Goal: Contribute content

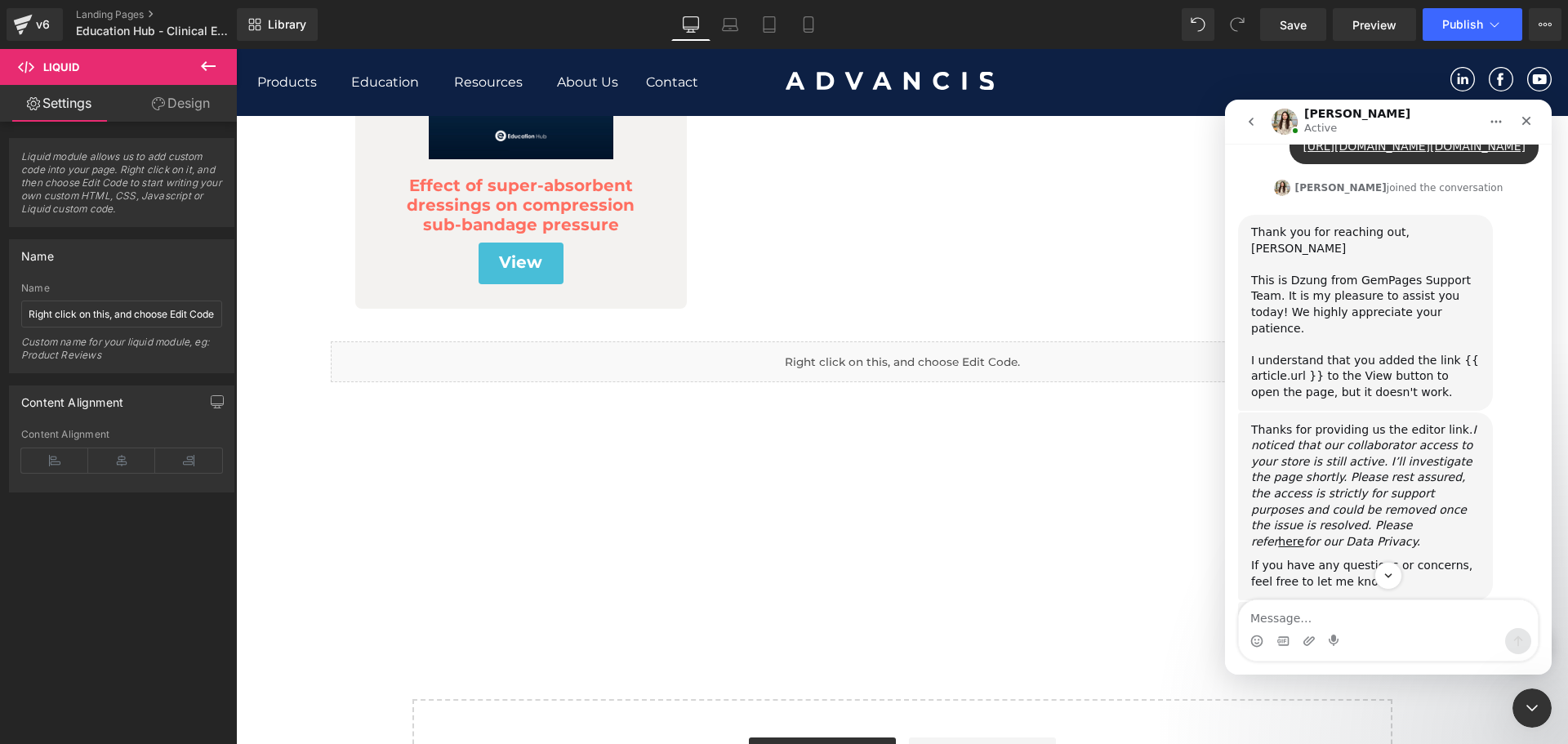
scroll to position [1095, 0]
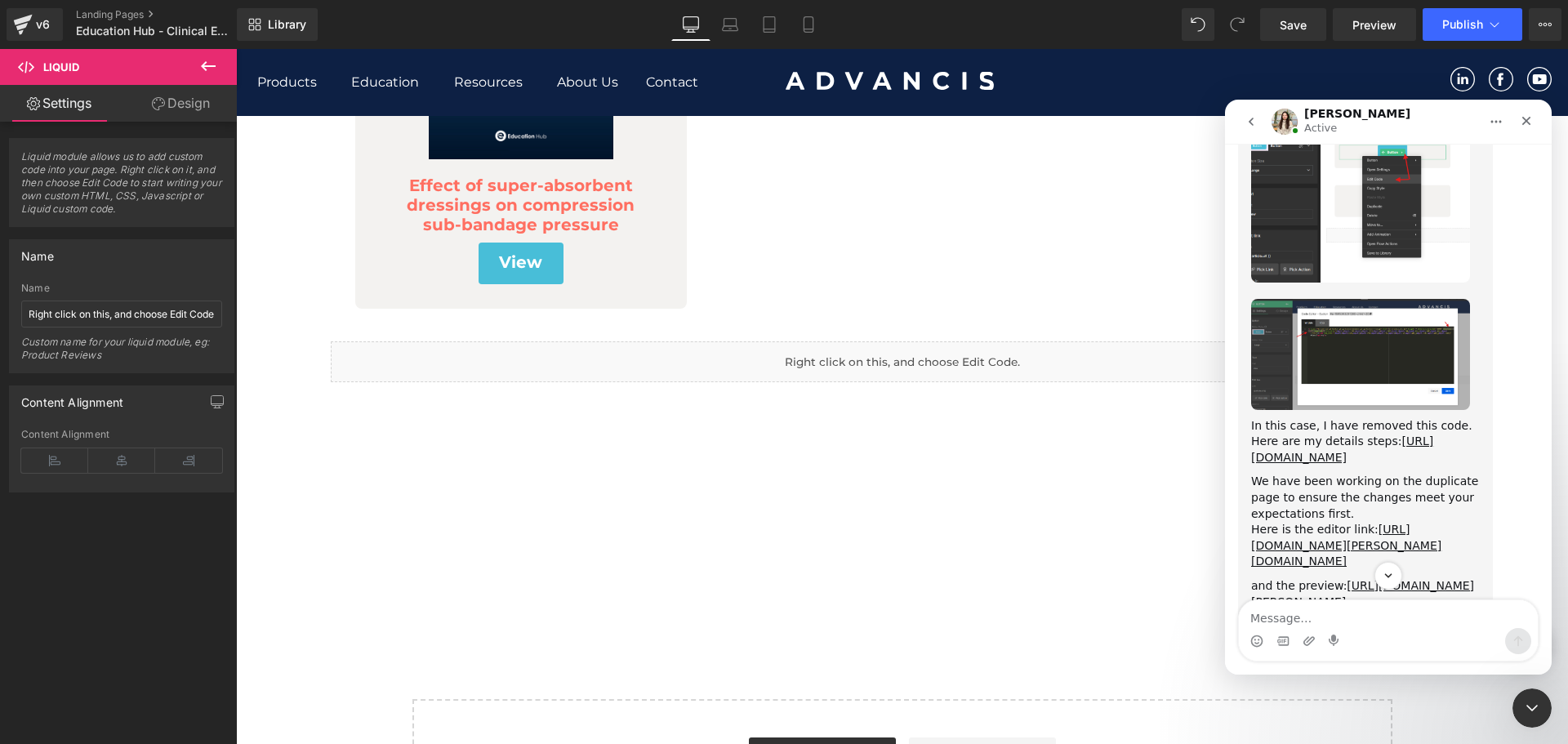
click at [1414, 299] on img "Dzung says…" at bounding box center [1360, 354] width 218 height 111
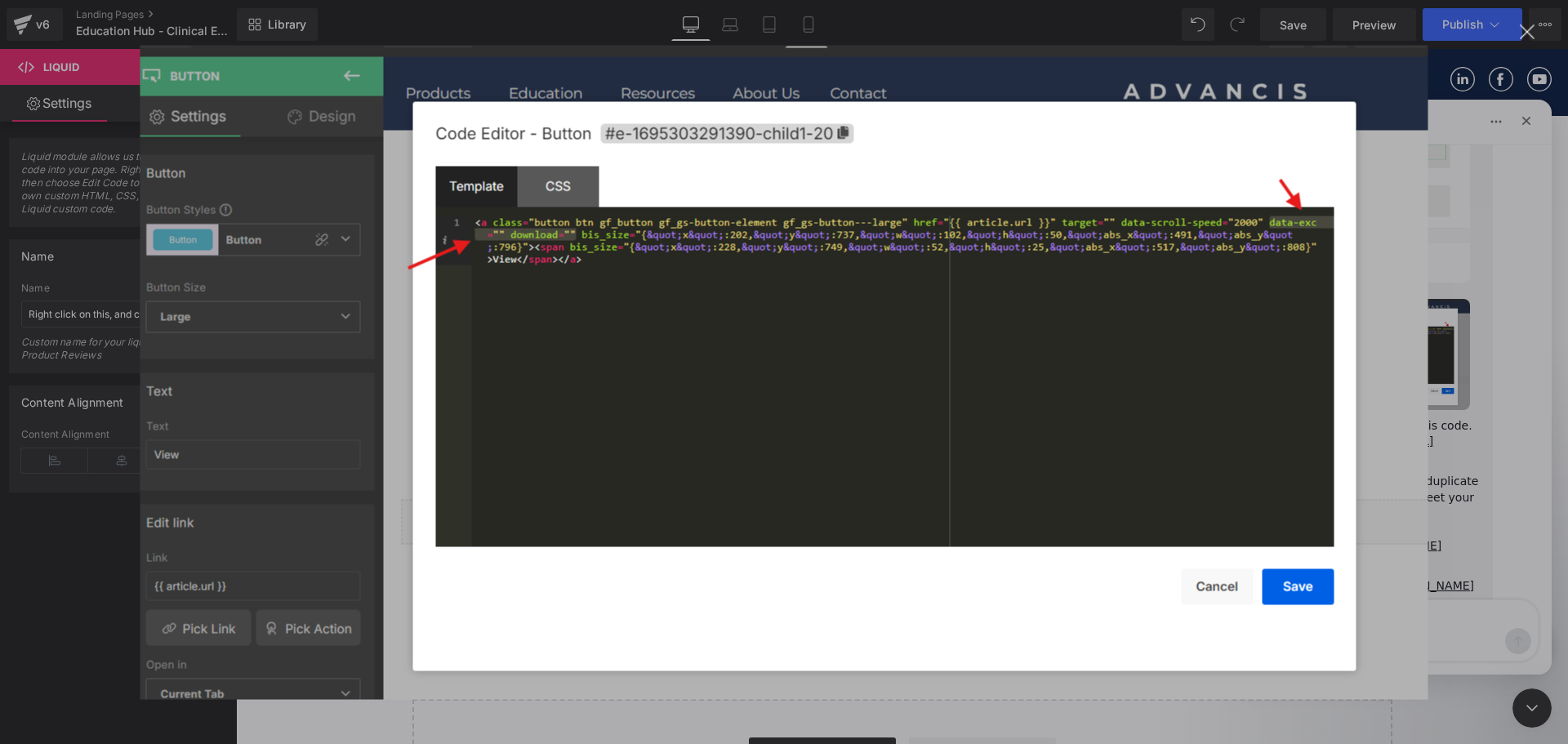
scroll to position [0, 0]
click at [1491, 393] on div "Intercom messenger" at bounding box center [784, 372] width 1568 height 744
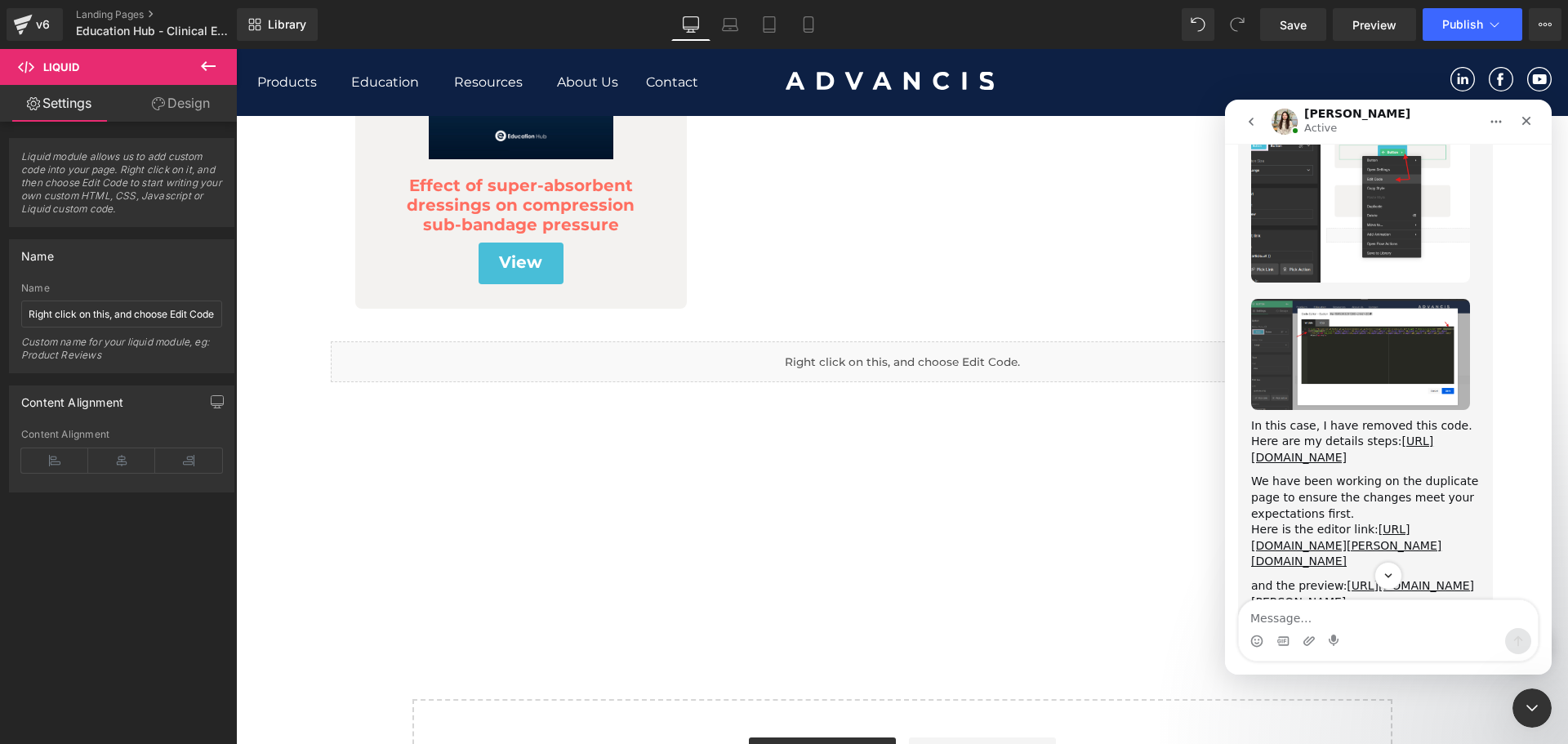
click at [1349, 179] on img "Dzung says…" at bounding box center [1360, 185] width 218 height 194
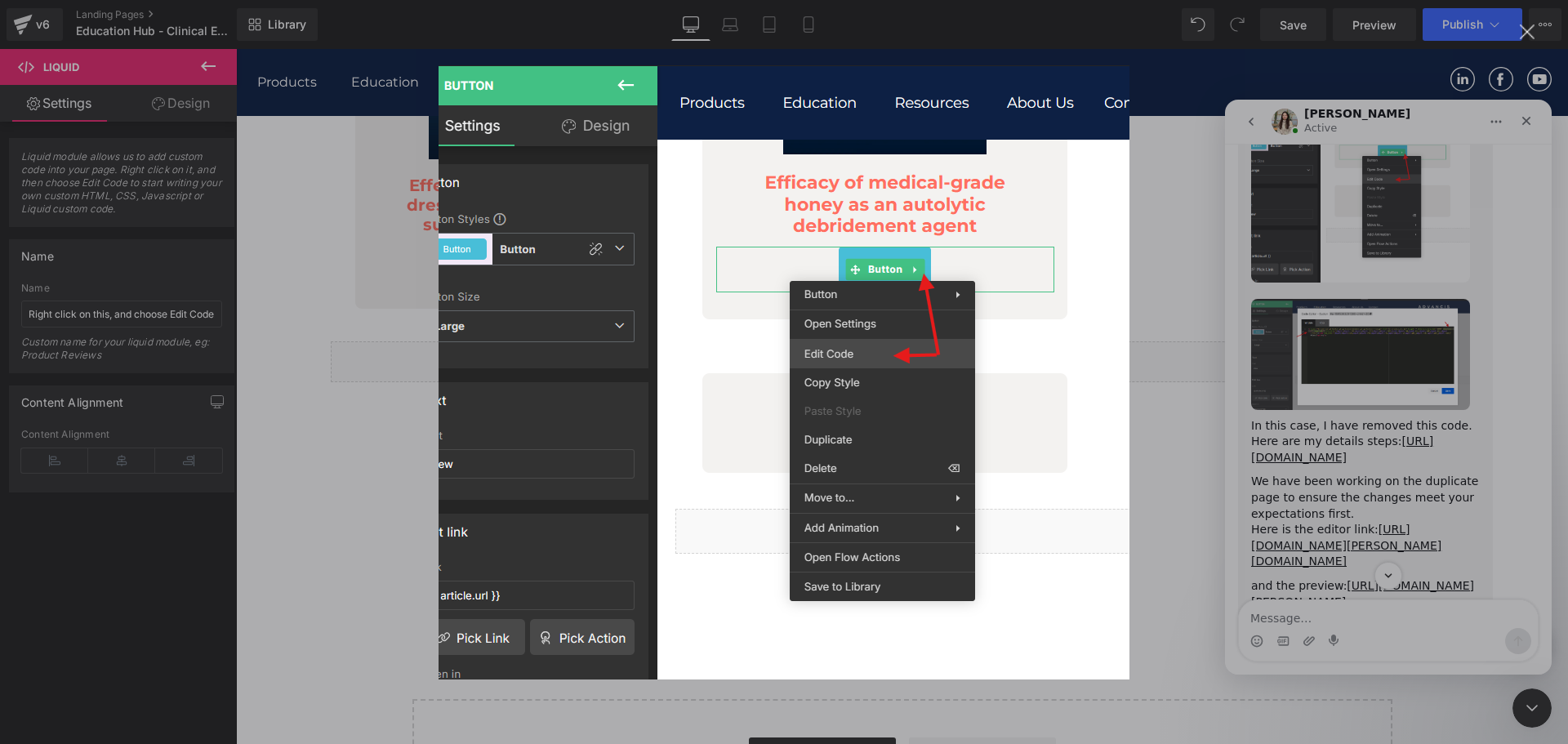
click at [1469, 410] on div "Intercom messenger" at bounding box center [784, 372] width 1568 height 744
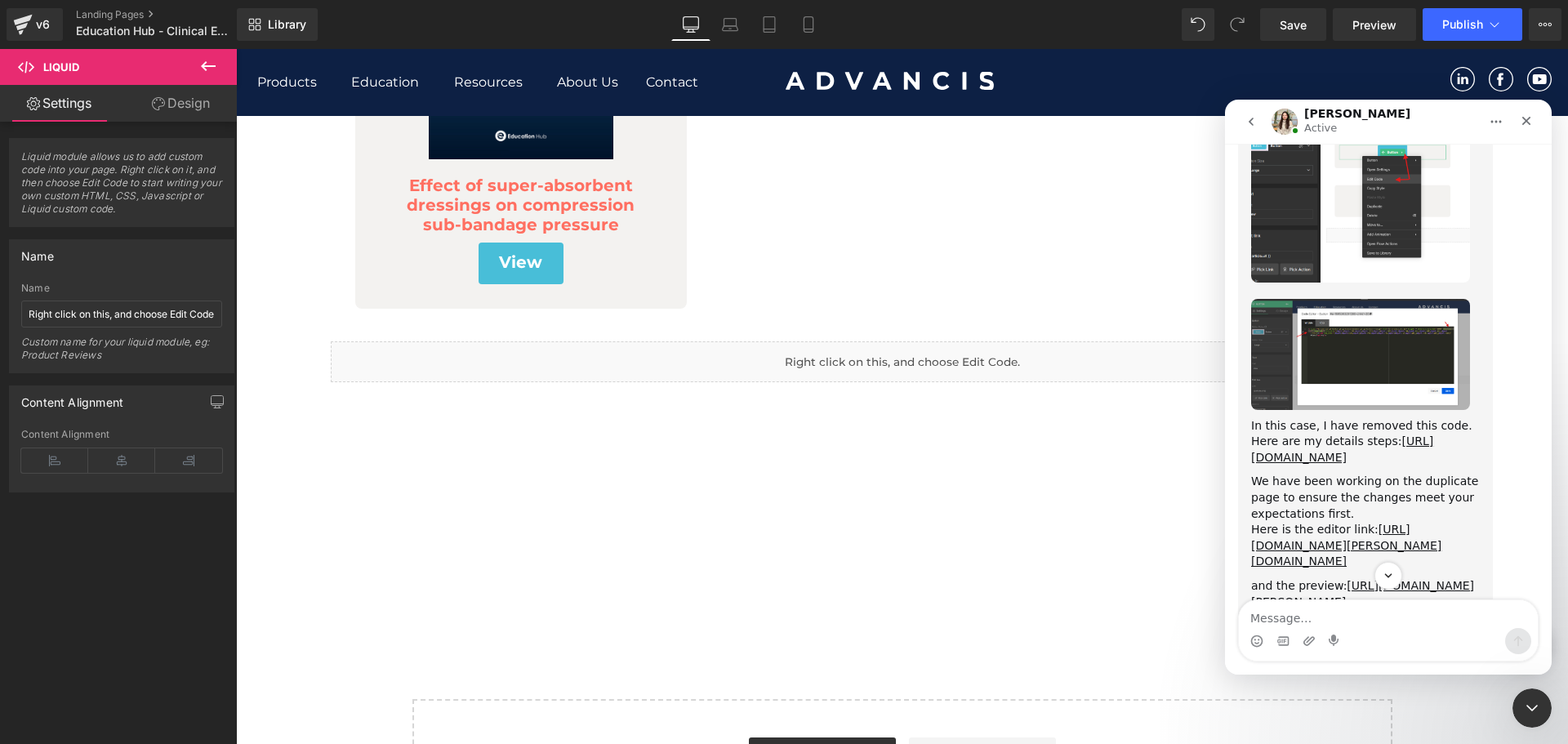
scroll to position [960, 0]
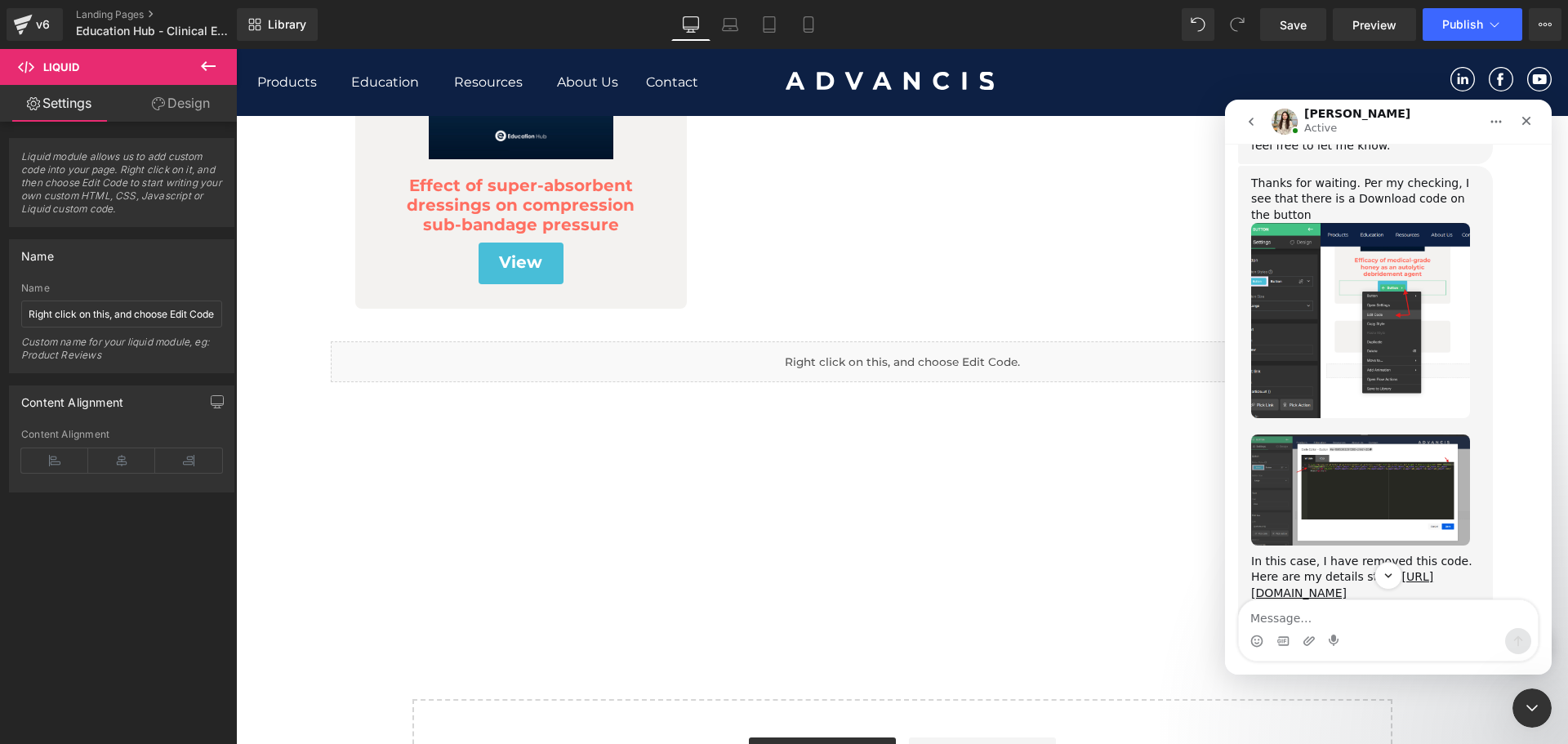
click at [1379, 434] on img "Dzung says…" at bounding box center [1360, 490] width 218 height 111
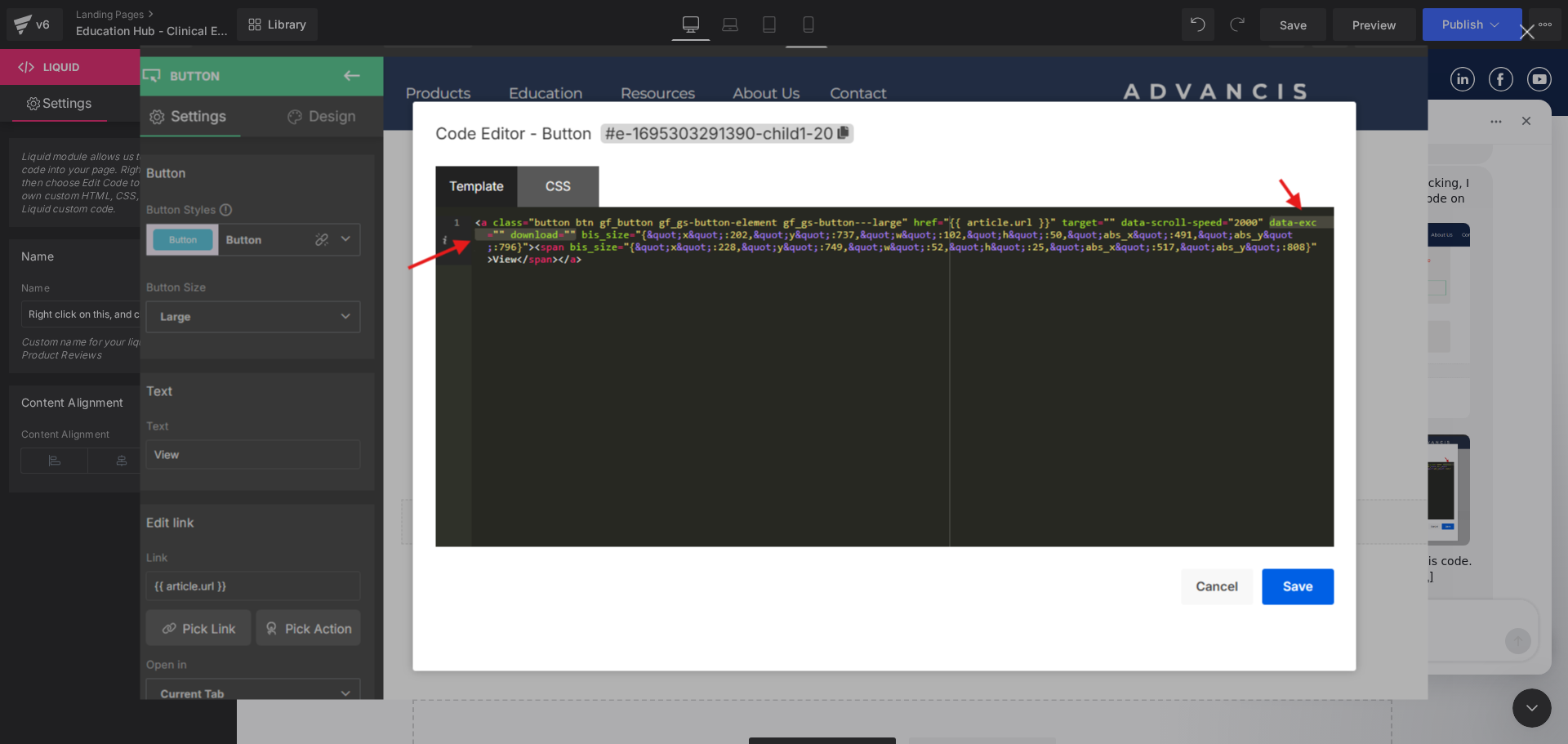
click at [1492, 499] on div "Intercom messenger" at bounding box center [784, 372] width 1568 height 744
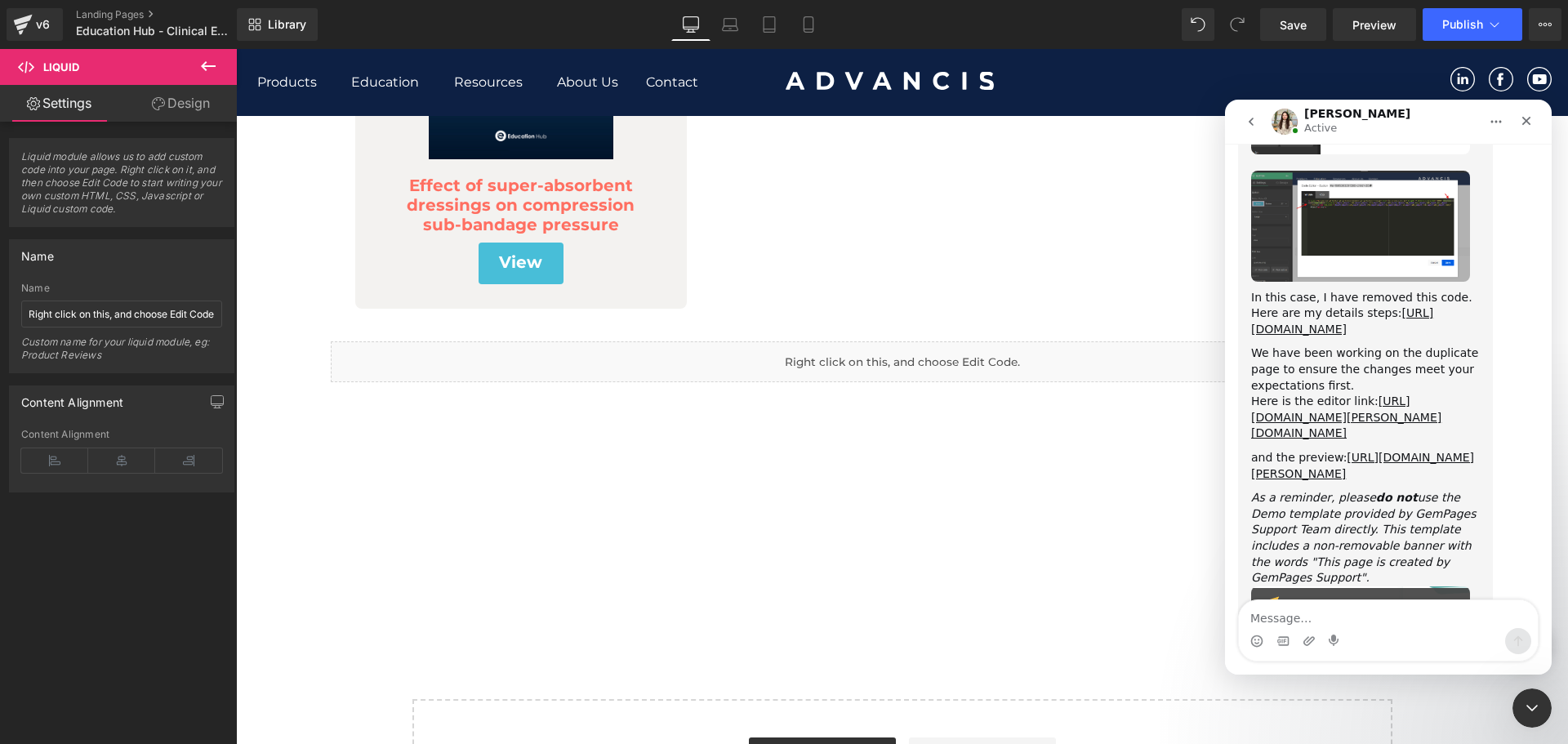
scroll to position [1040, 0]
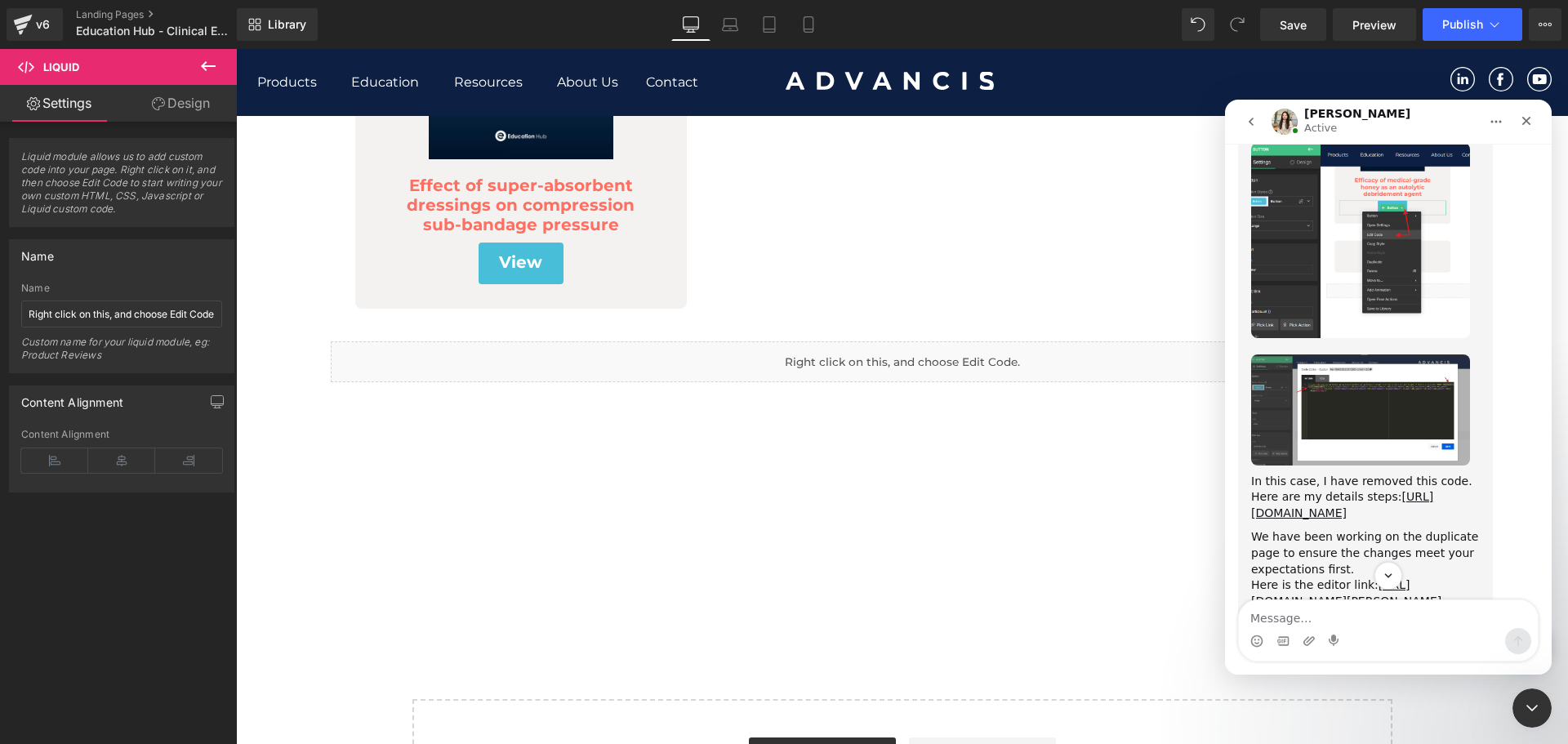
click at [1375, 354] on img "Dzung says…" at bounding box center [1360, 410] width 218 height 111
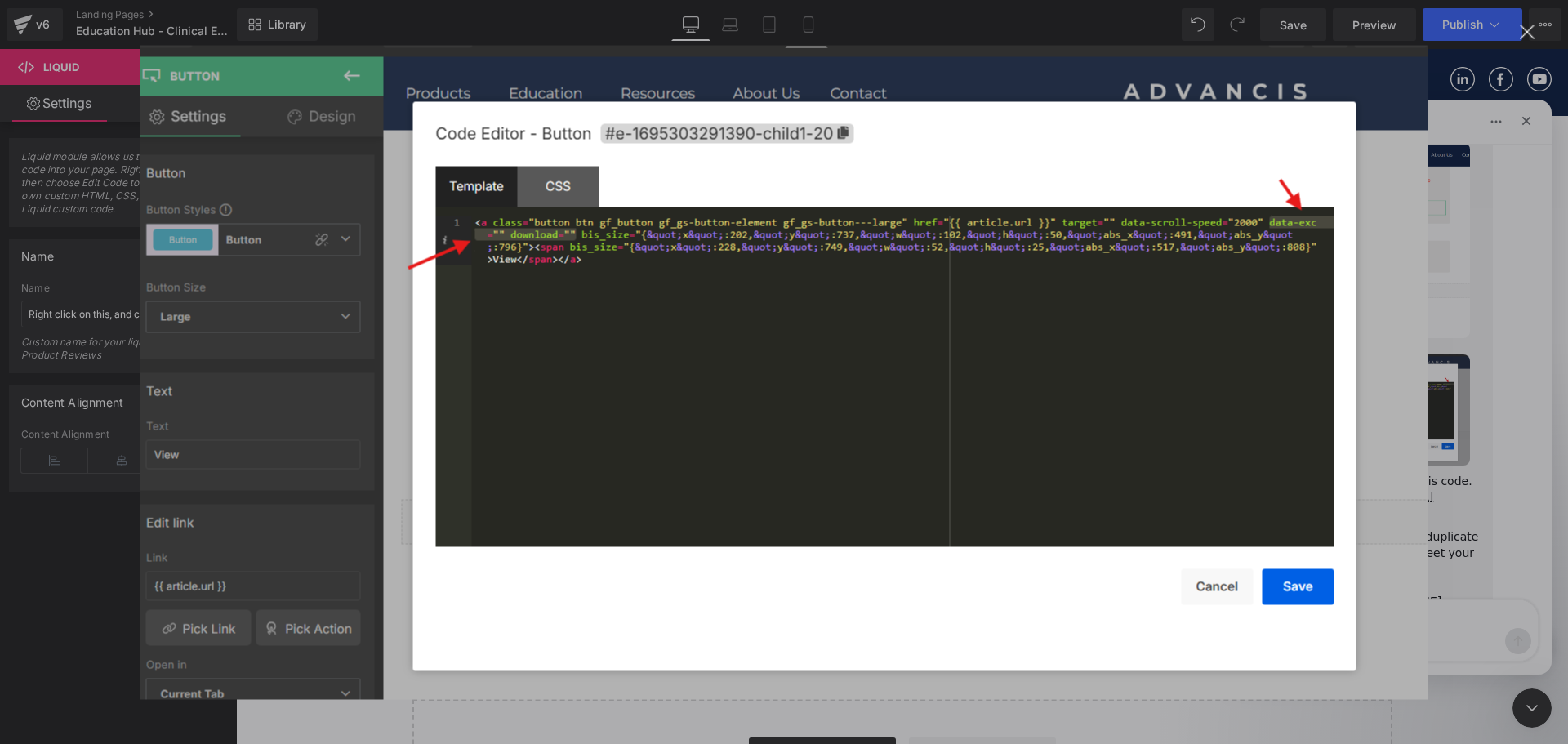
scroll to position [0, 0]
click at [1502, 413] on div "Intercom messenger" at bounding box center [784, 372] width 1568 height 744
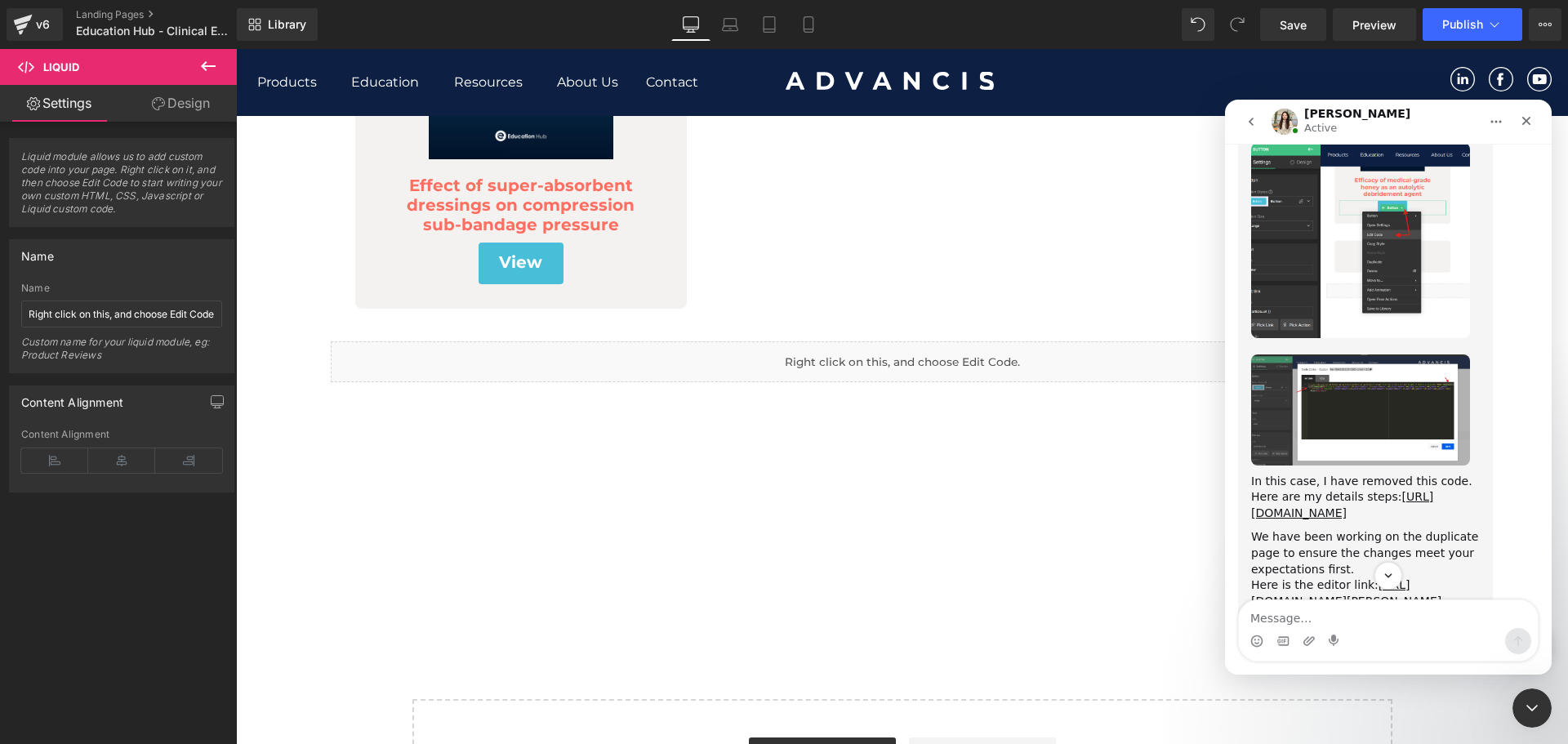
click at [905, 313] on div at bounding box center [784, 348] width 1568 height 695
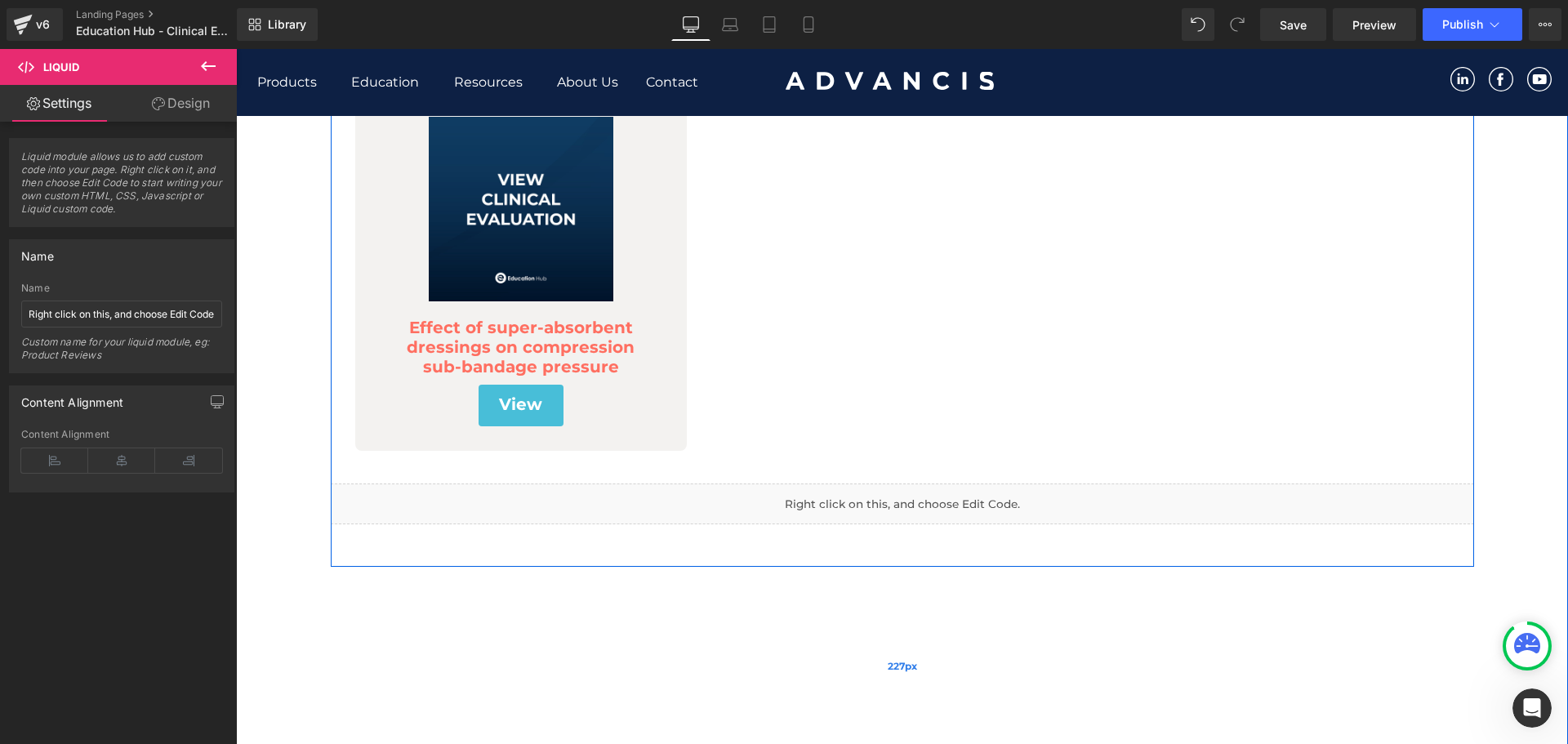
scroll to position [898, 0]
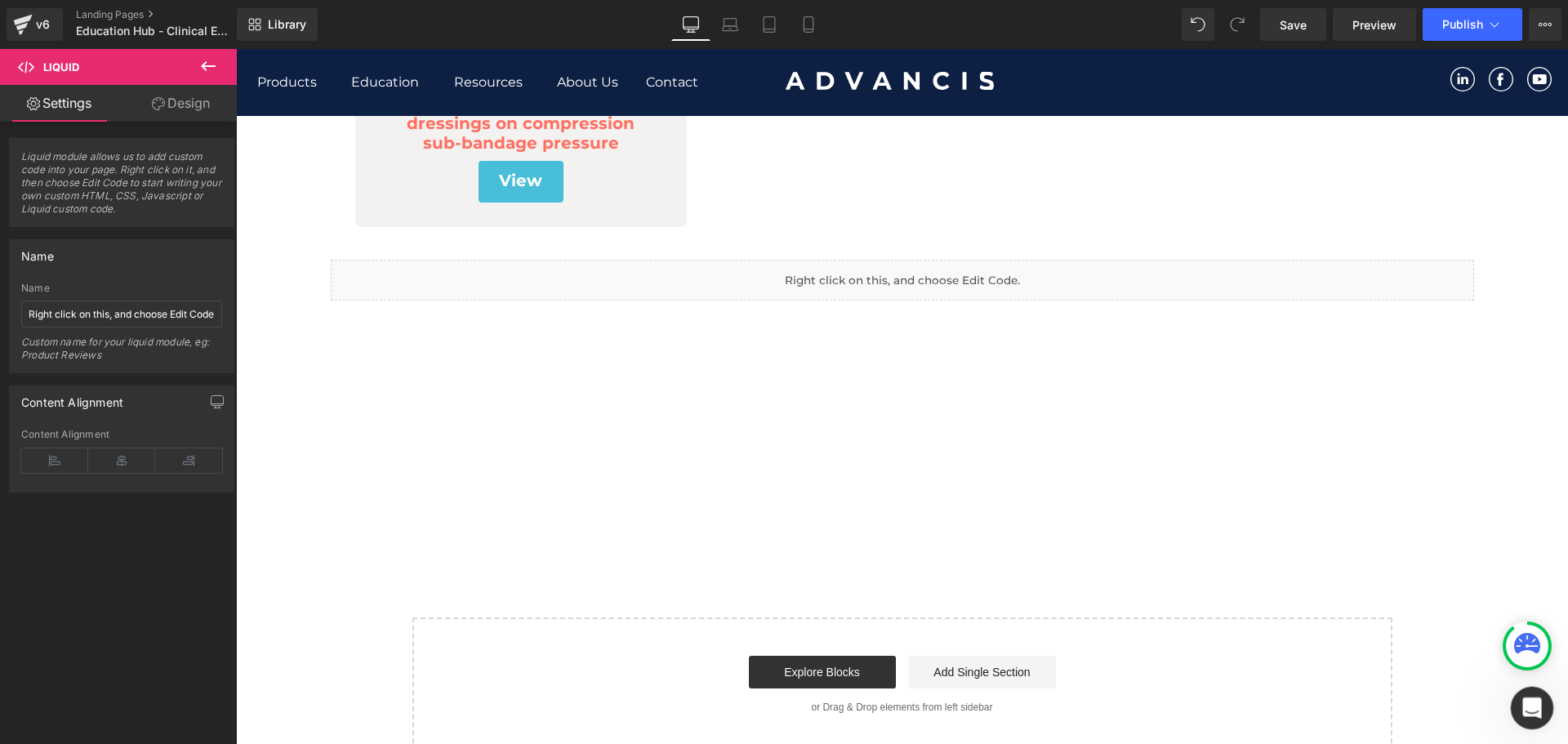
click at [1514, 714] on div "Open Intercom Messenger" at bounding box center [1530, 706] width 54 height 54
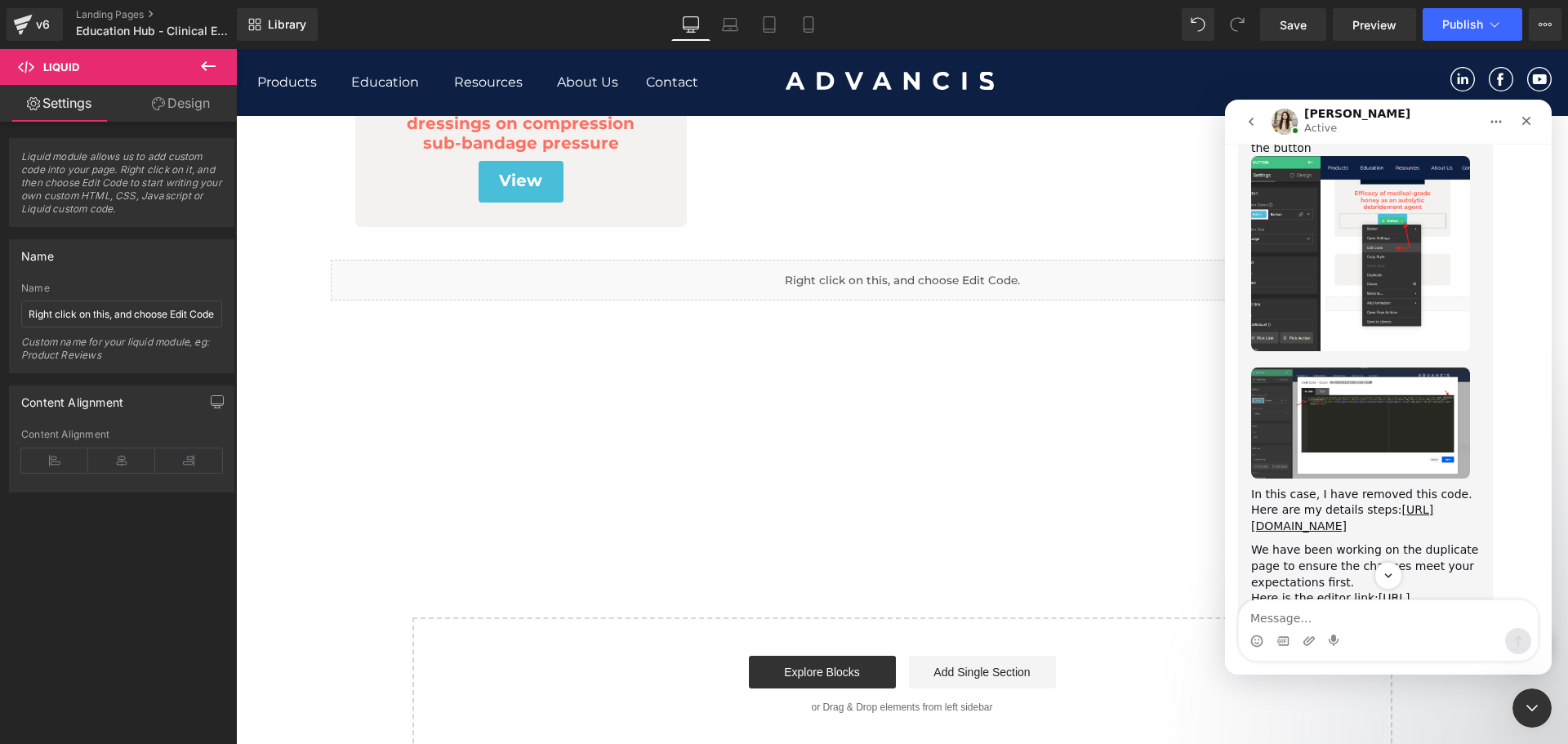
scroll to position [1011, 0]
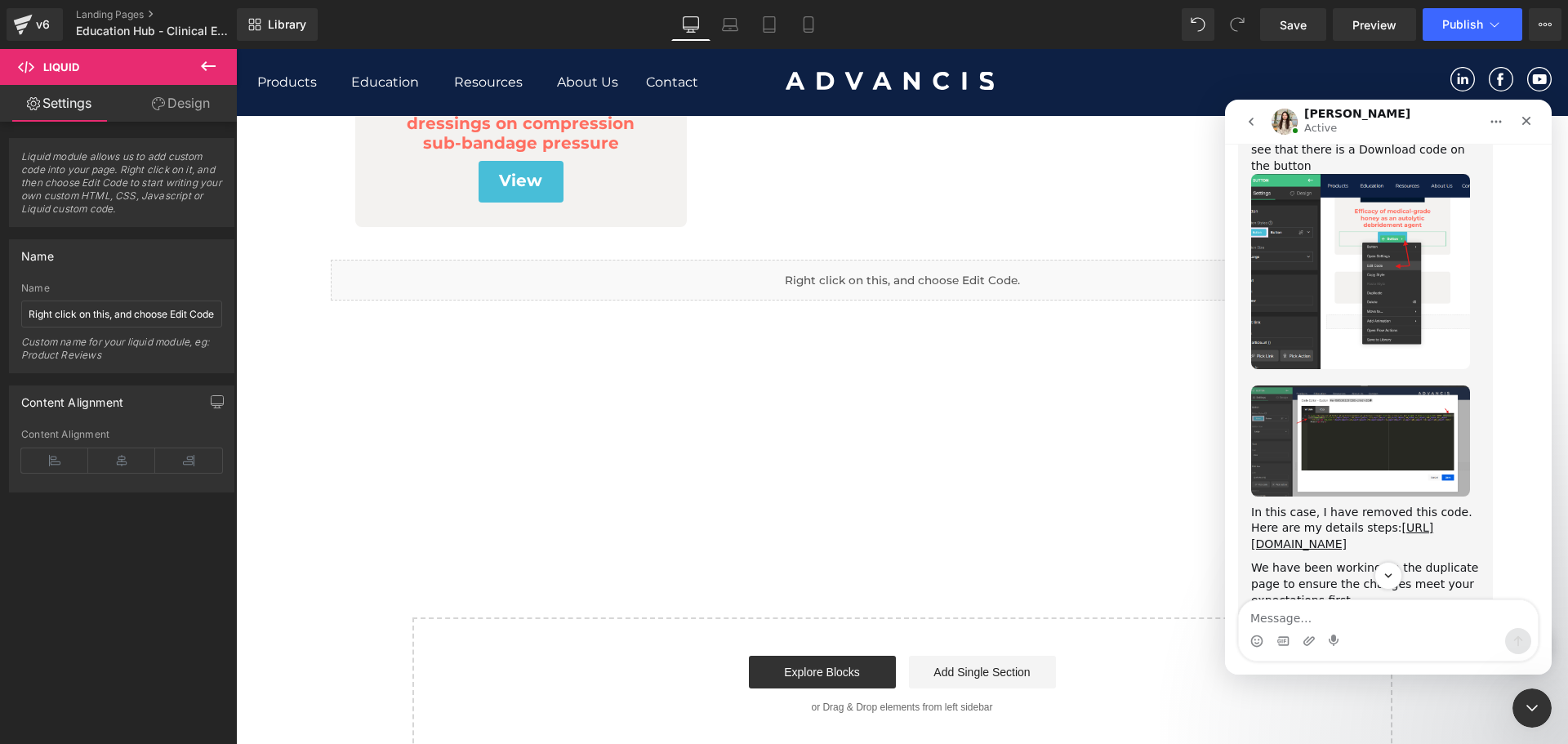
click at [1375, 385] on img "Dzung says…" at bounding box center [1360, 441] width 218 height 111
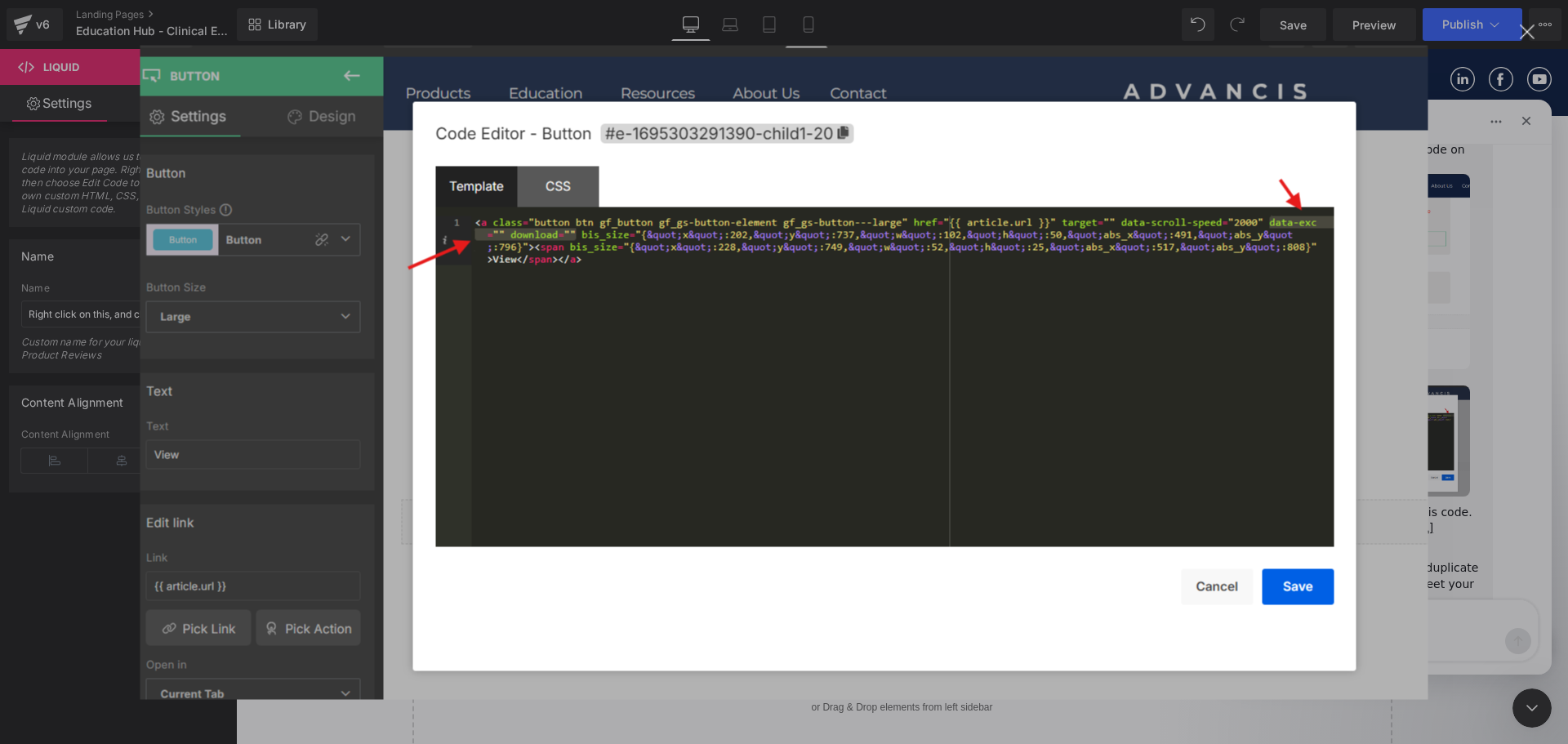
scroll to position [0, 0]
click at [1508, 288] on div "Intercom messenger" at bounding box center [784, 372] width 1568 height 744
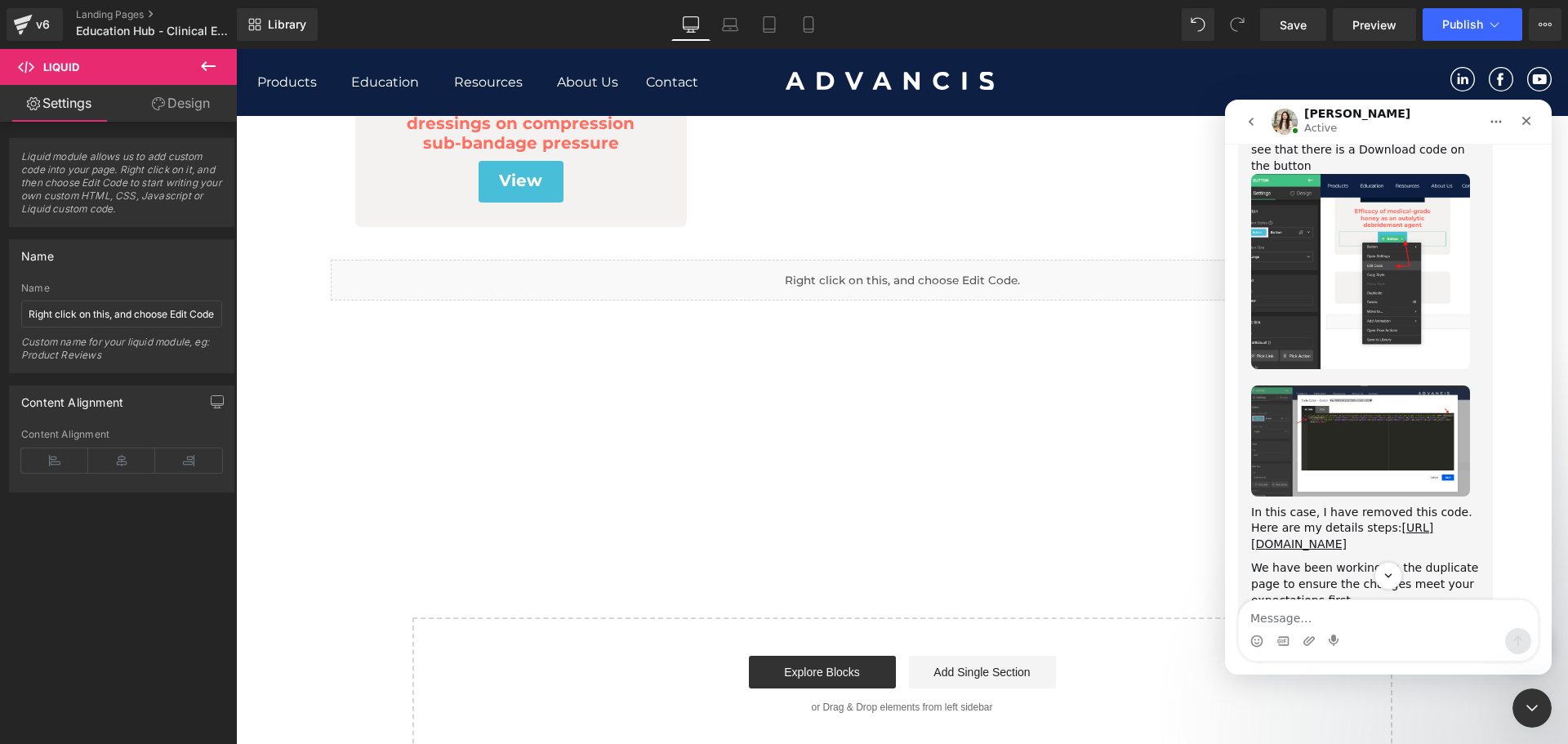
drag, startPoint x: 834, startPoint y: 269, endPoint x: 267, endPoint y: 158, distance: 577.8
click at [834, 269] on div at bounding box center [784, 348] width 1568 height 695
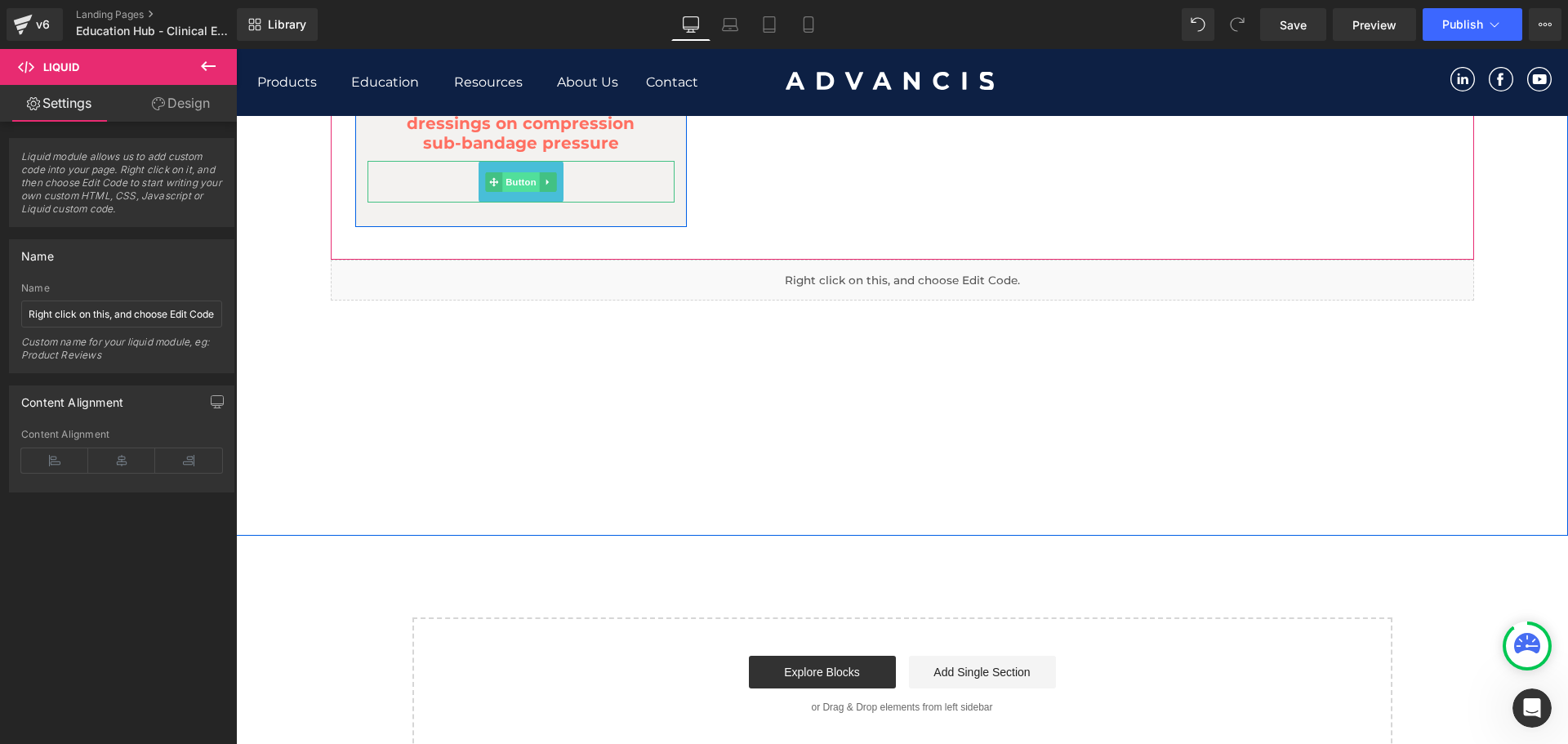
click at [525, 188] on span "Button" at bounding box center [520, 181] width 38 height 19
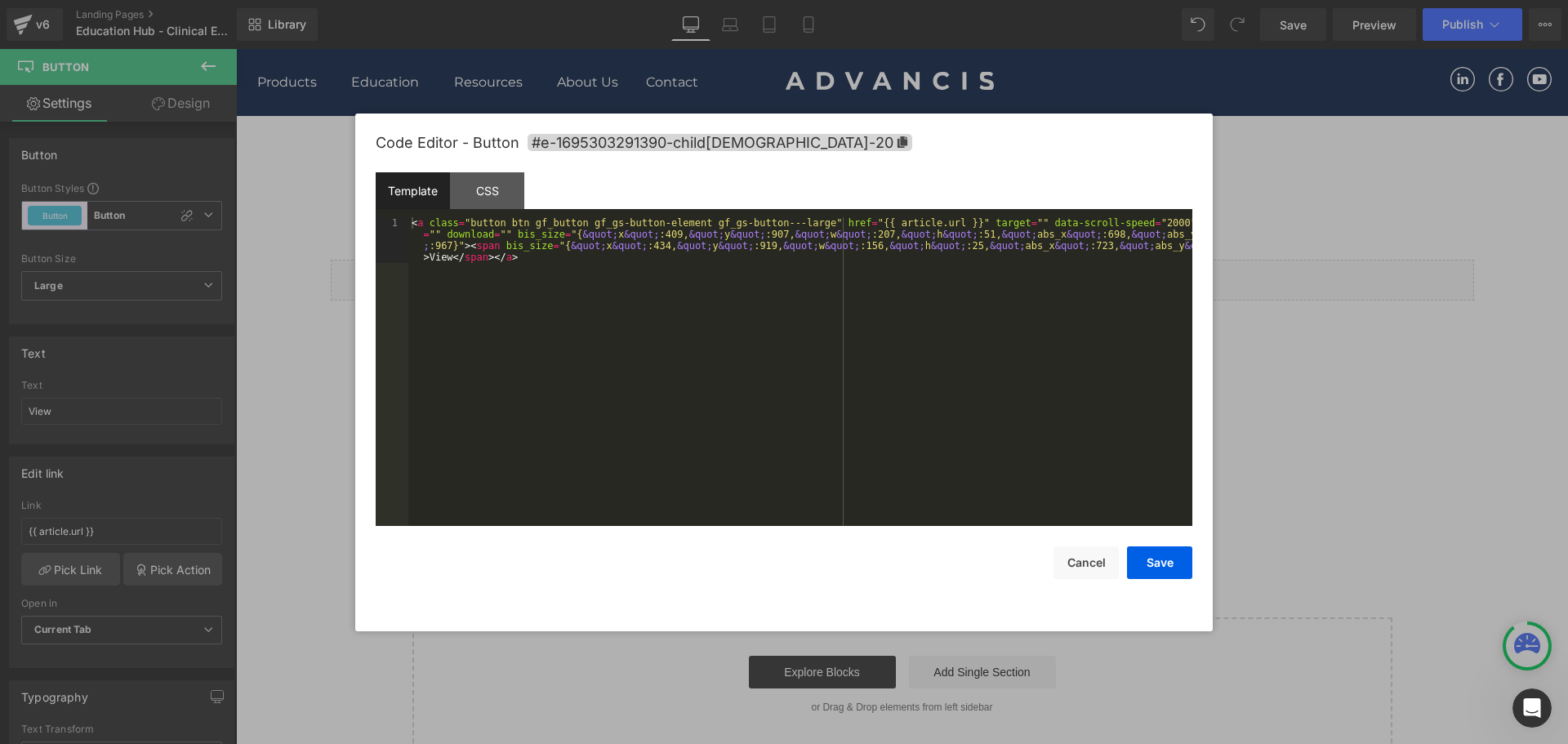
click at [492, 0] on div "Button You are previewing how the will restyle your page. You can not edit Elem…" at bounding box center [784, 0] width 1568 height 0
drag, startPoint x: 493, startPoint y: 234, endPoint x: 1131, endPoint y: 227, distance: 638.0
click at [1131, 227] on div "< a class = "button btn gf_button gf_gs-button-element gf_gs-button---large" hr…" at bounding box center [800, 418] width 784 height 400
click at [1151, 564] on button "Save" at bounding box center [1159, 563] width 65 height 33
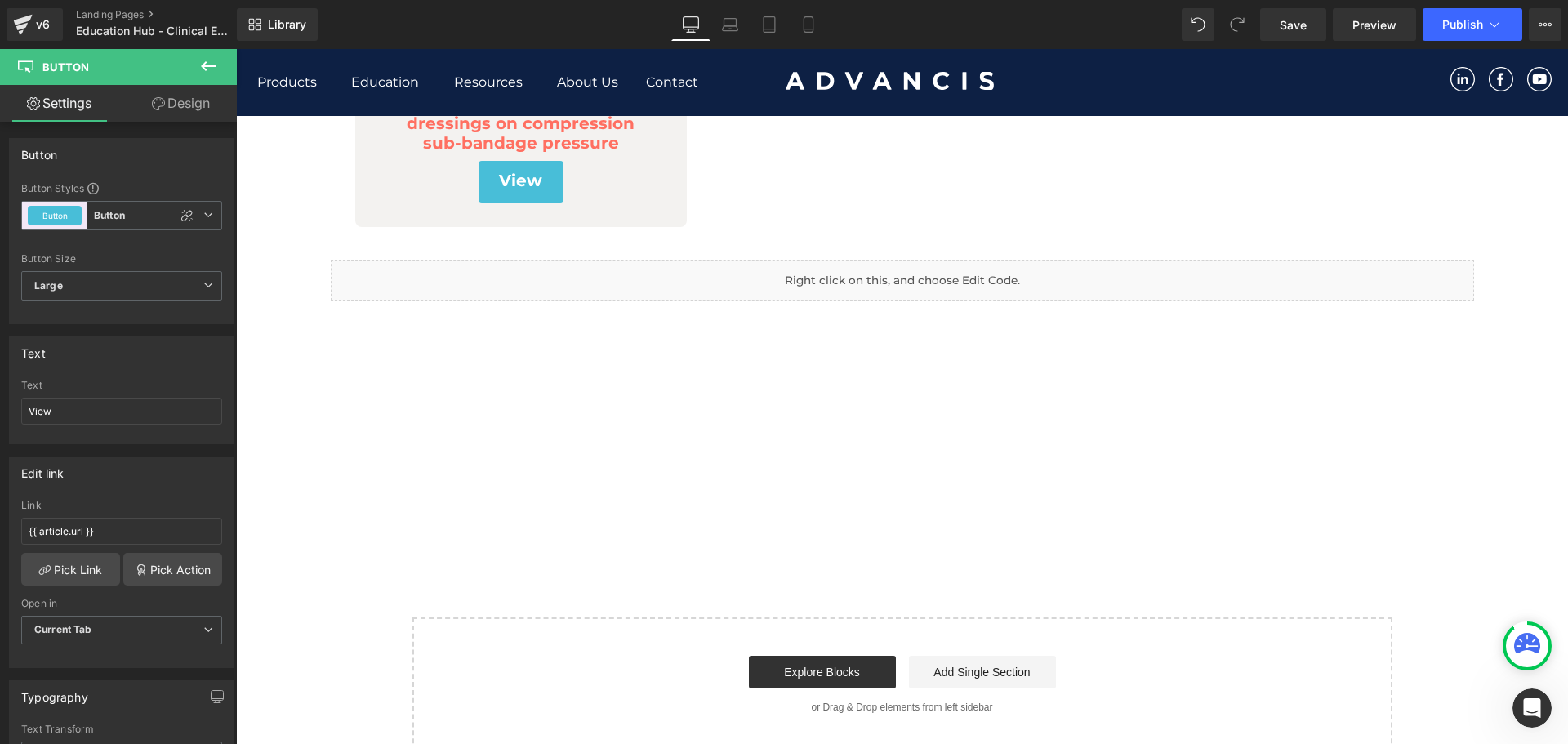
click at [1460, 30] on span "Publish" at bounding box center [1463, 24] width 40 height 13
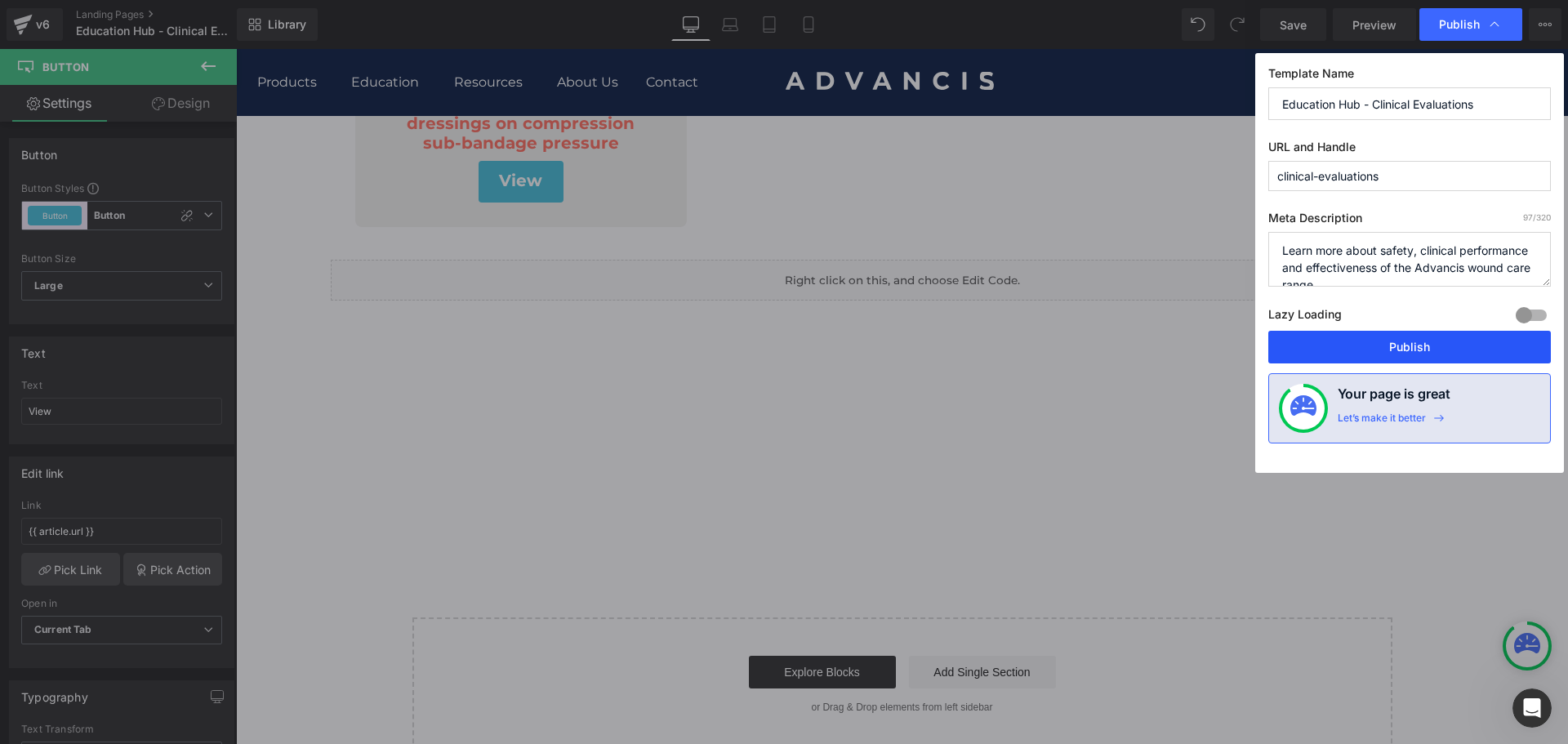
click at [1390, 361] on button "Publish" at bounding box center [1409, 347] width 283 height 33
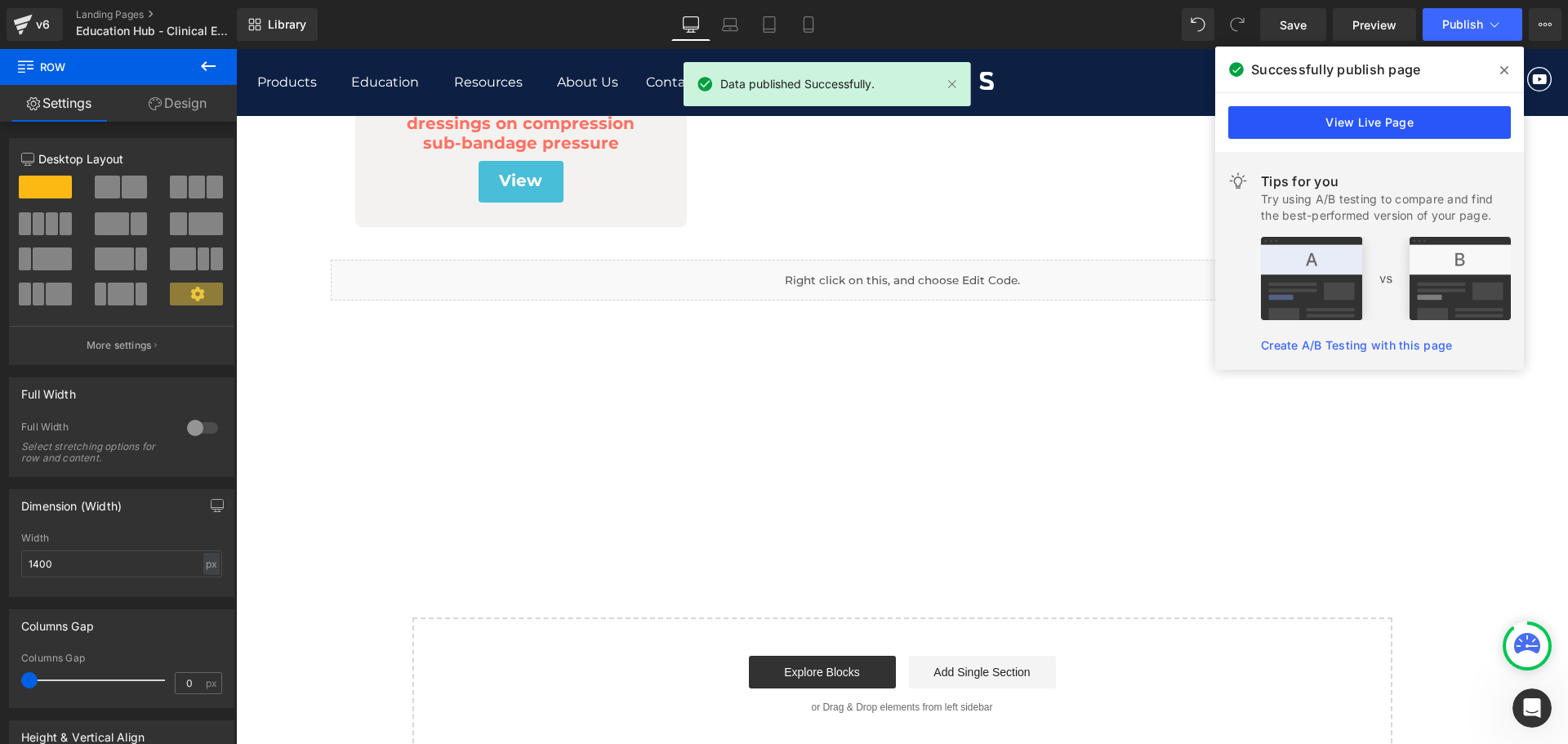
click at [1391, 123] on link "View Live Page" at bounding box center [1369, 122] width 283 height 33
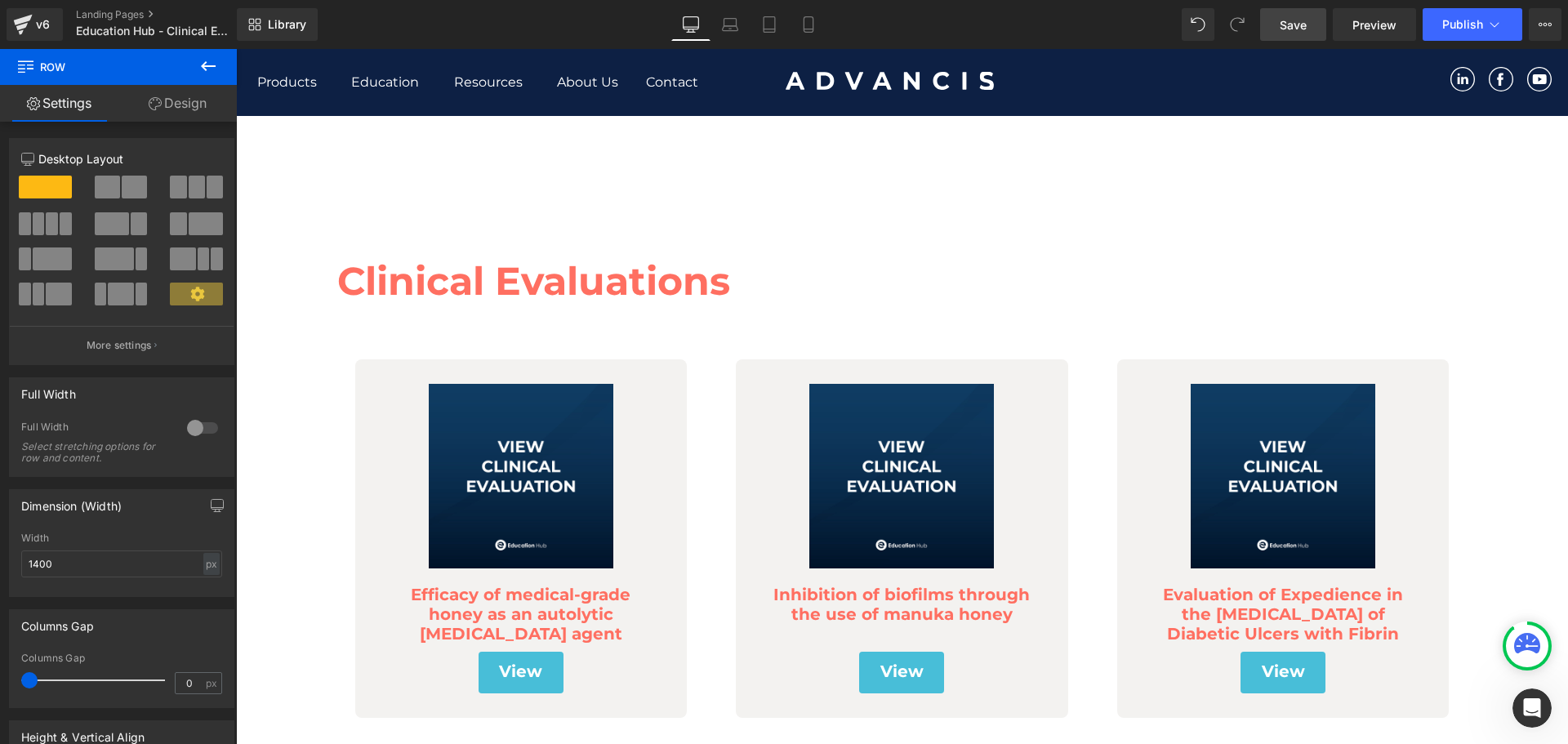
click at [1313, 30] on link "Save" at bounding box center [1293, 24] width 66 height 33
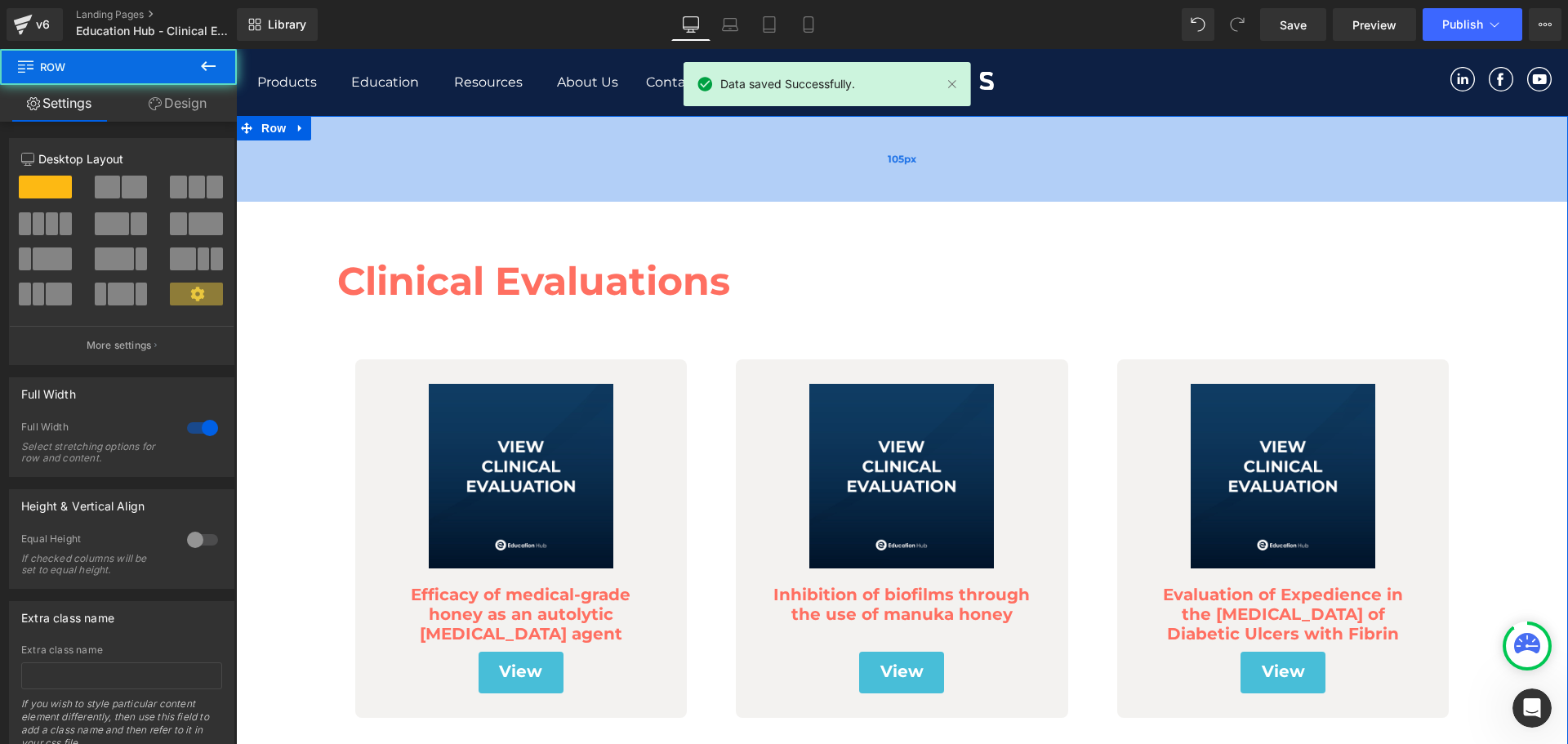
click at [866, 161] on div "105px" at bounding box center [902, 159] width 1332 height 86
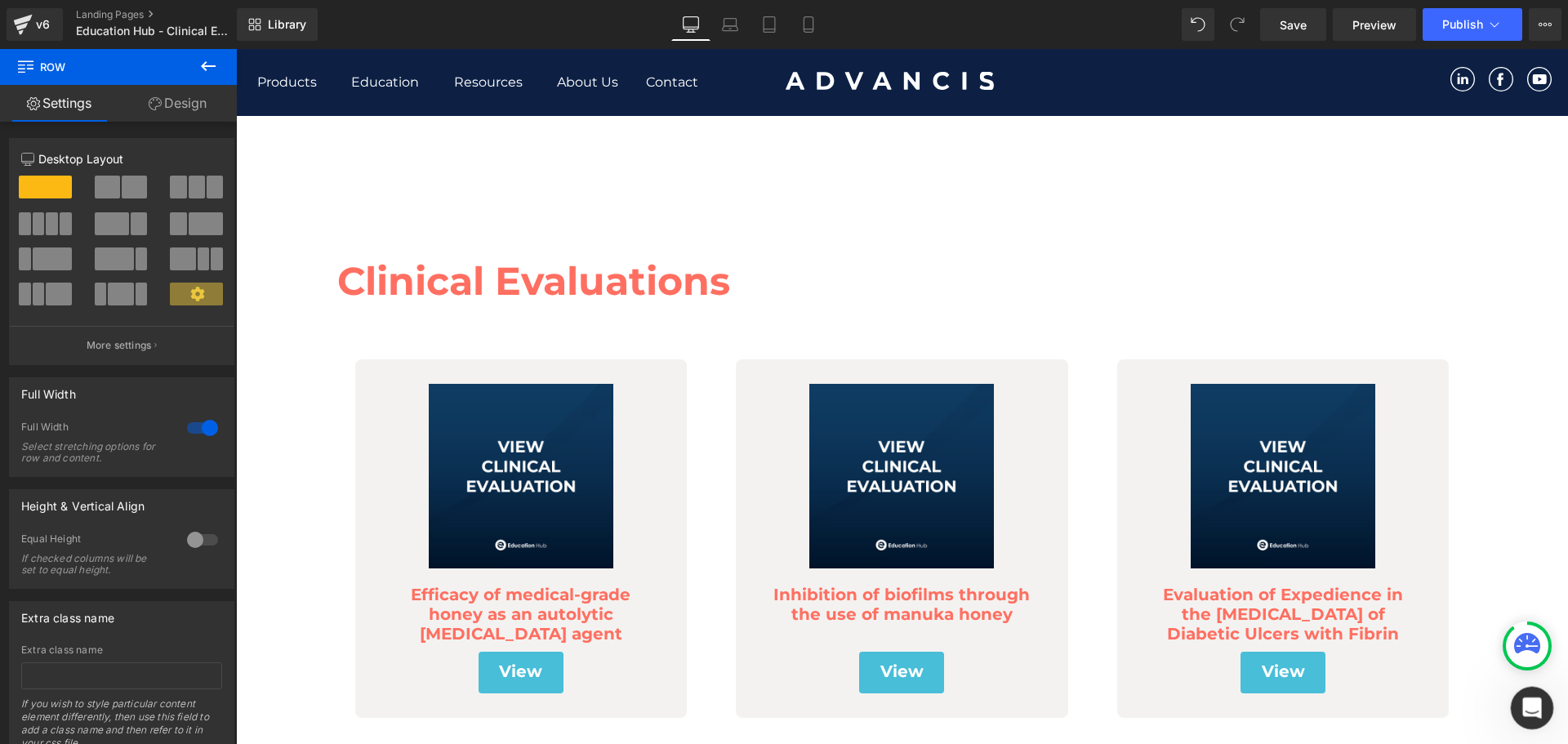
click at [1543, 703] on div "Open Intercom Messenger" at bounding box center [1530, 706] width 54 height 54
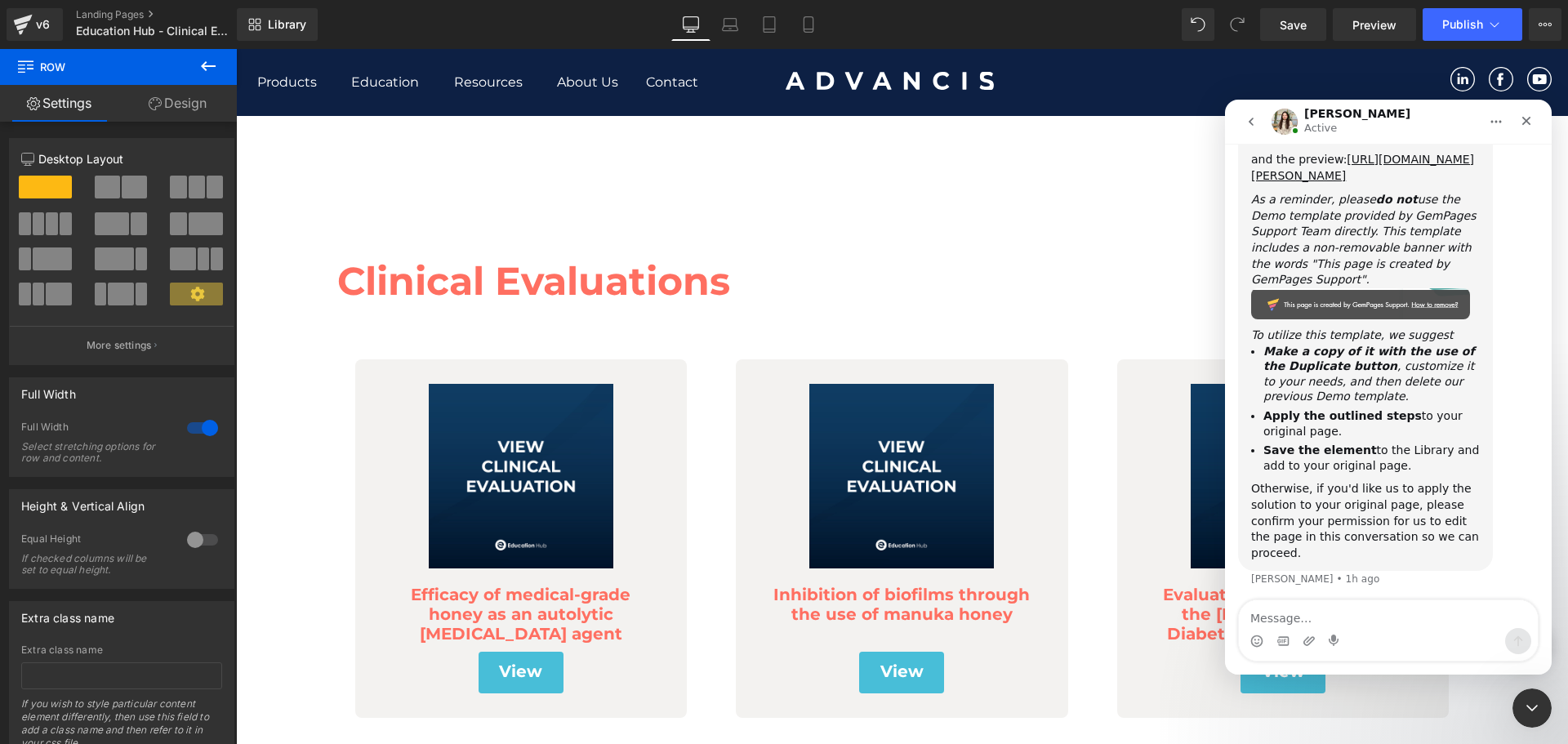
scroll to position [1529, 0]
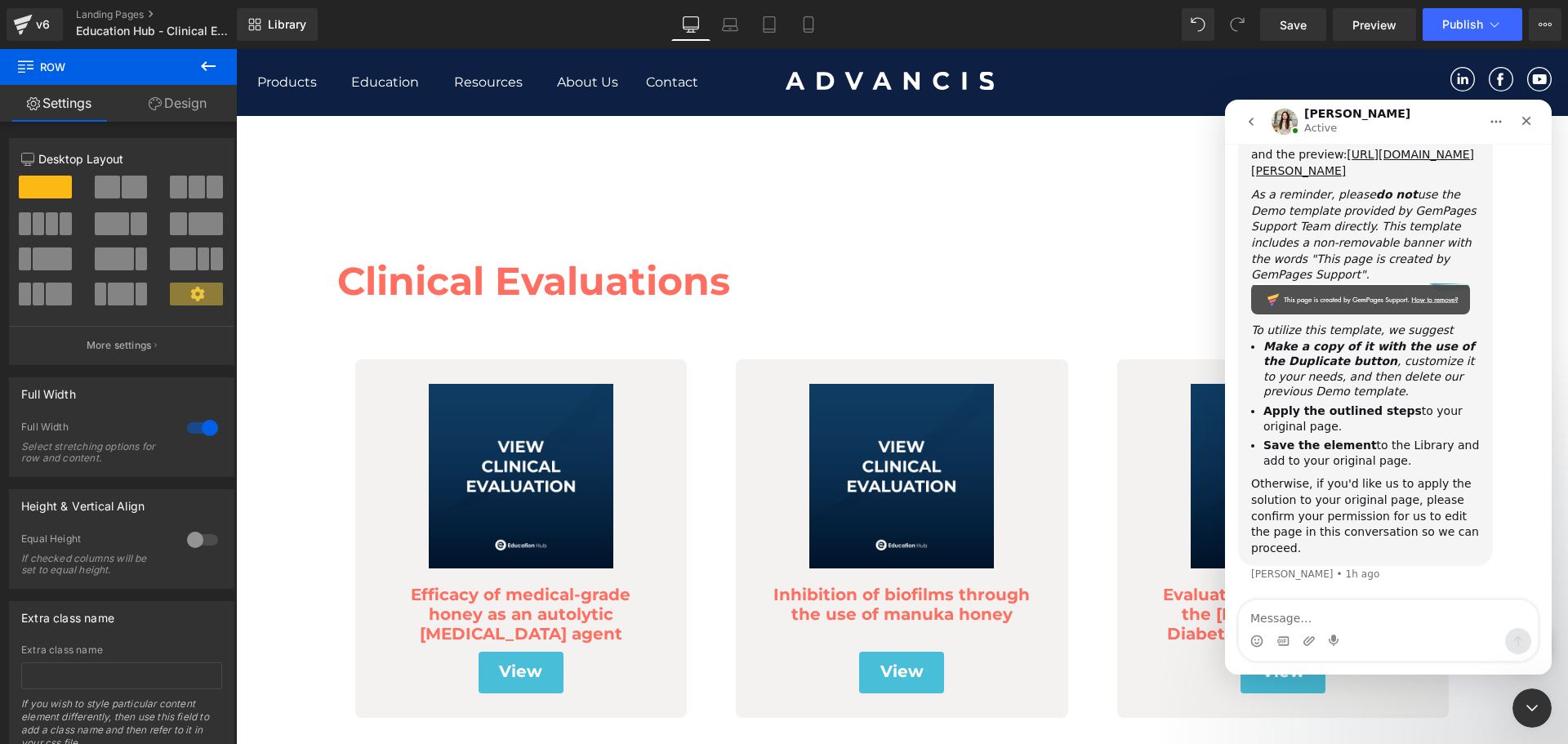
drag, startPoint x: 1380, startPoint y: 366, endPoint x: 1355, endPoint y: 627, distance: 262.2
click at [1355, 627] on textarea "Message…" at bounding box center [1388, 614] width 299 height 28
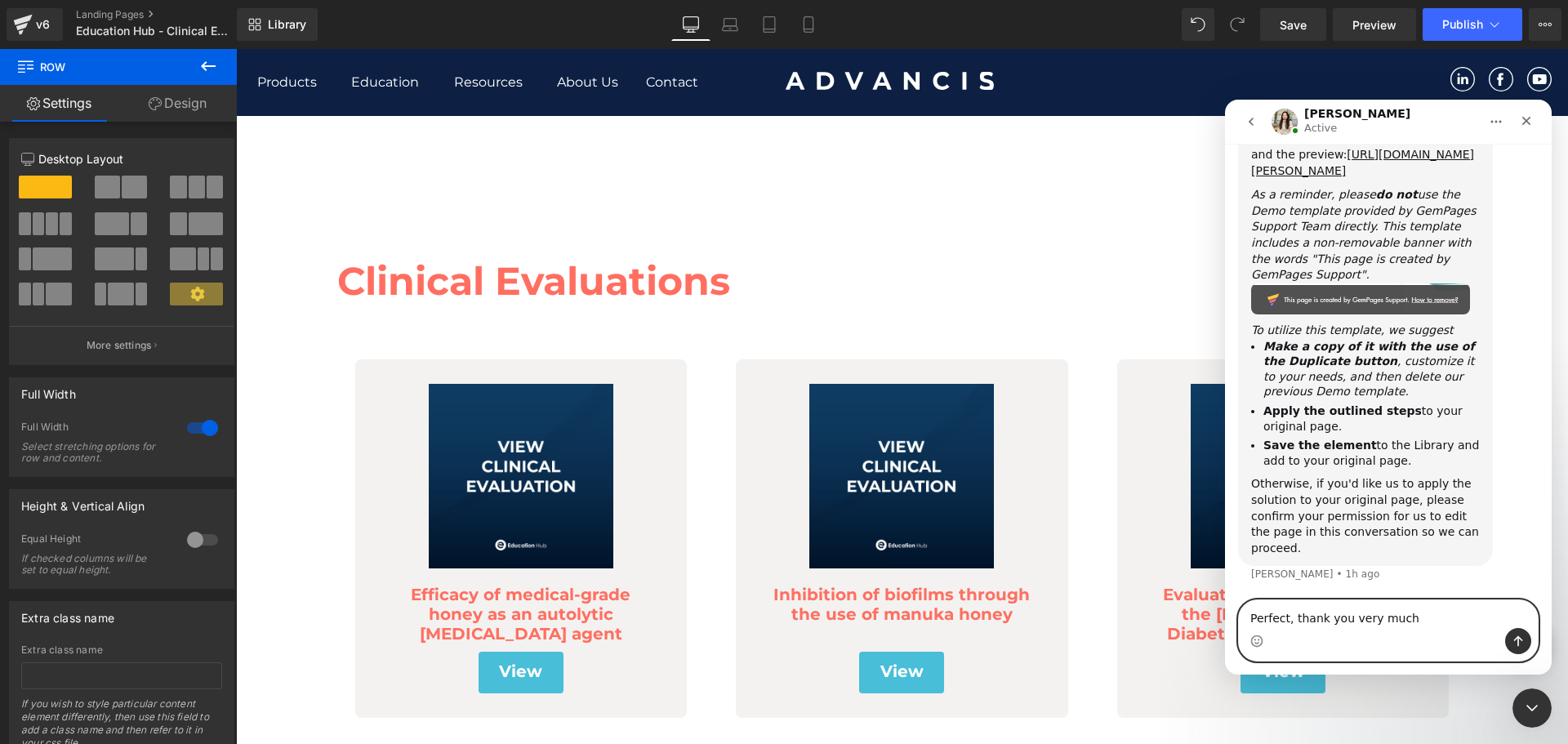
type textarea "Perfect, thank you very much!"
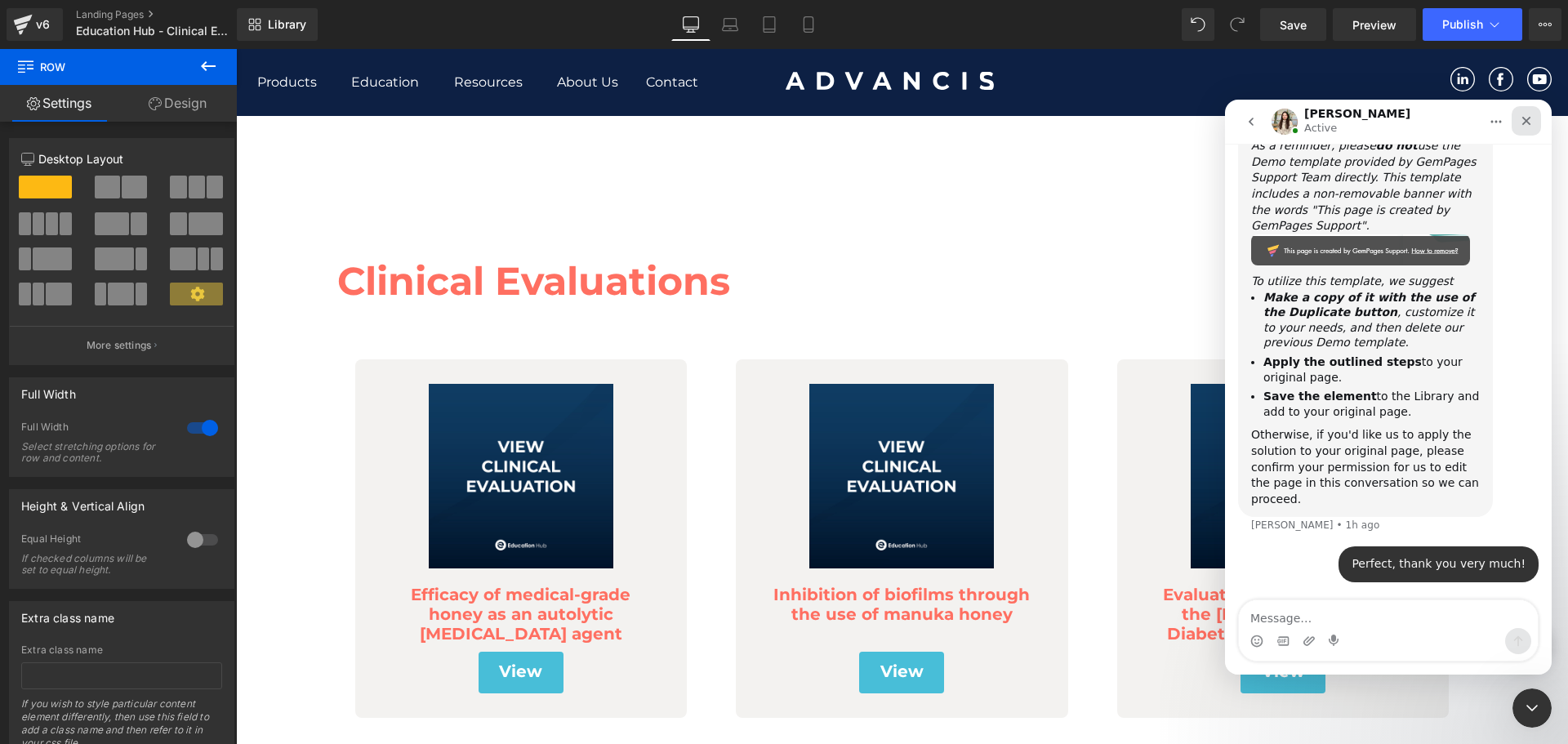
click at [1525, 125] on icon "Close" at bounding box center [1526, 121] width 13 height 13
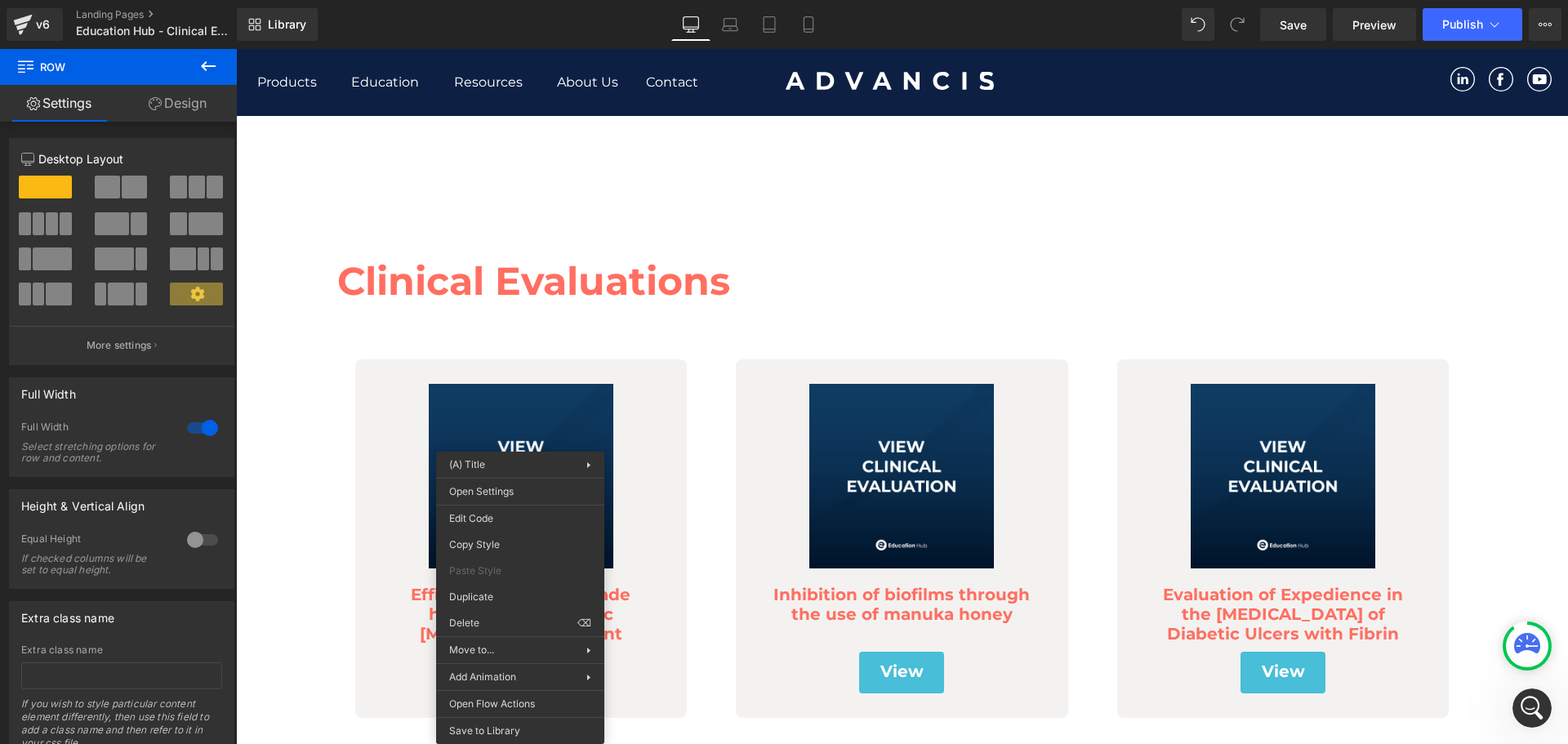
click at [236, 49] on div "105px" at bounding box center [236, 49] width 0 height 0
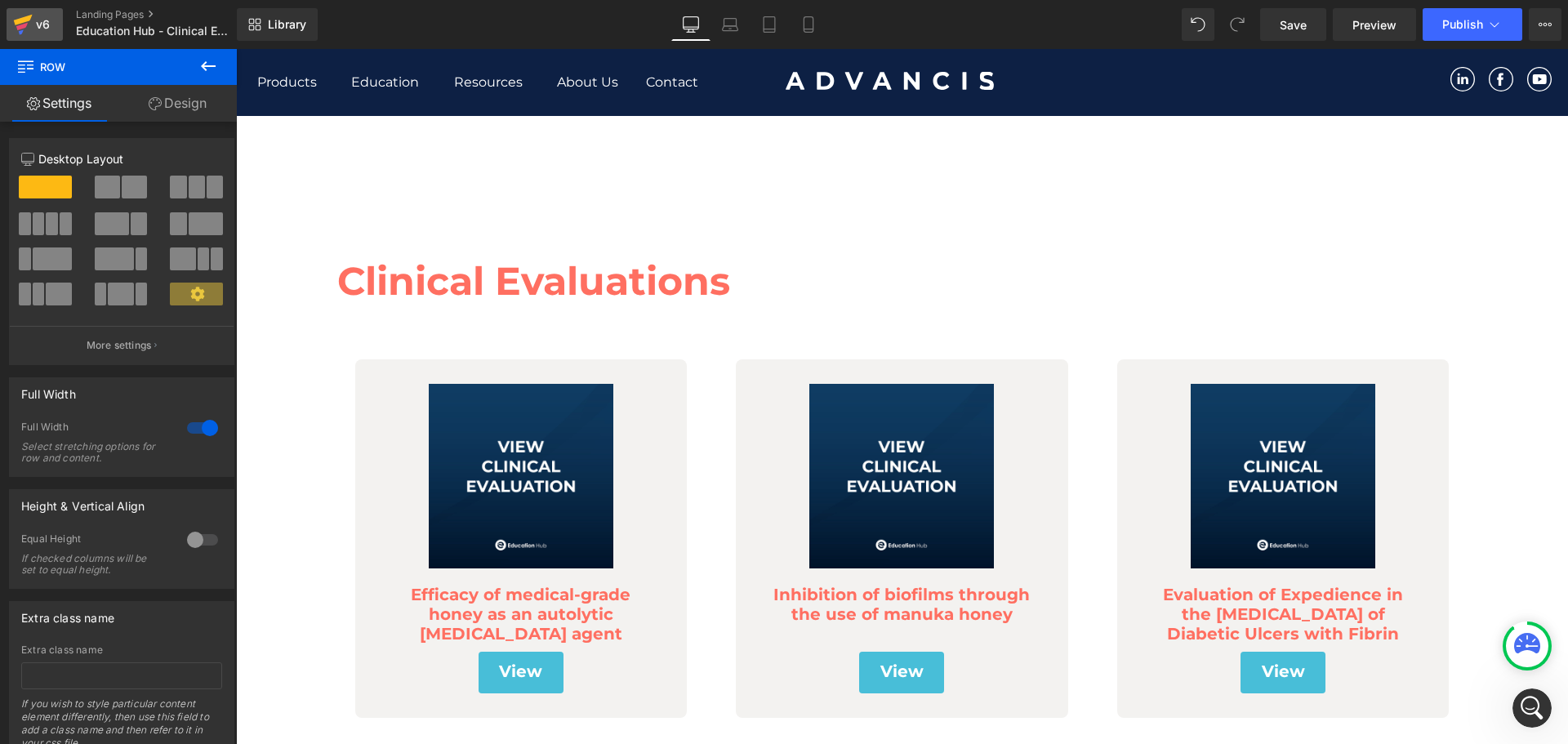
click at [39, 30] on div "v6" at bounding box center [43, 24] width 20 height 21
